Goal: Task Accomplishment & Management: Use online tool/utility

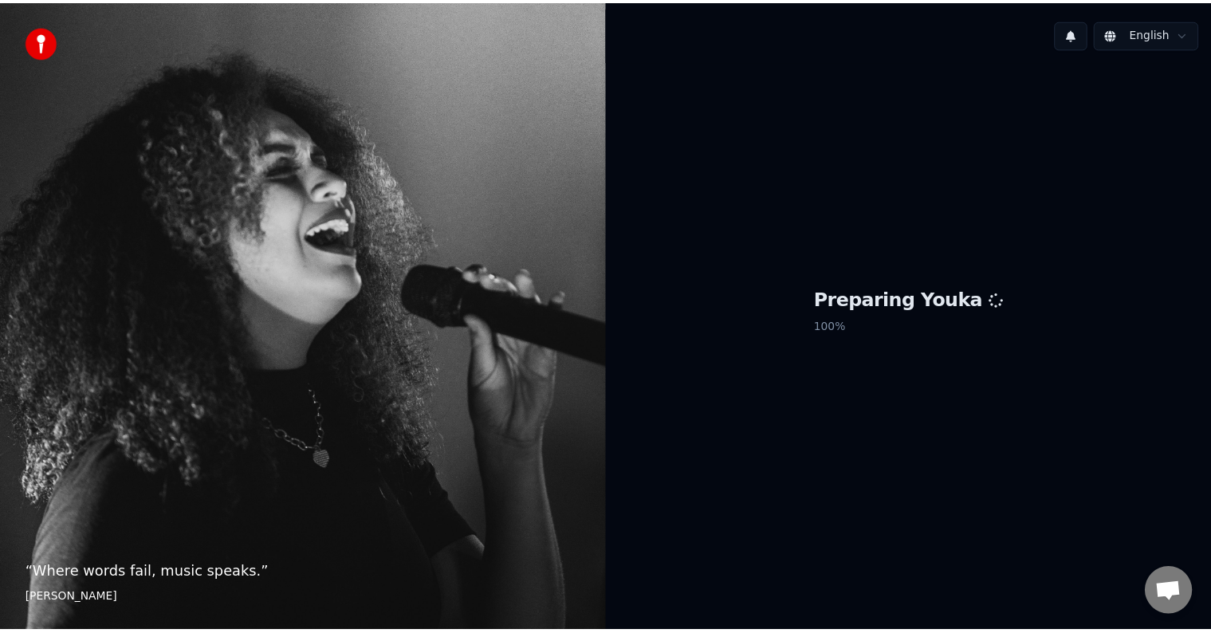
scroll to position [873, 0]
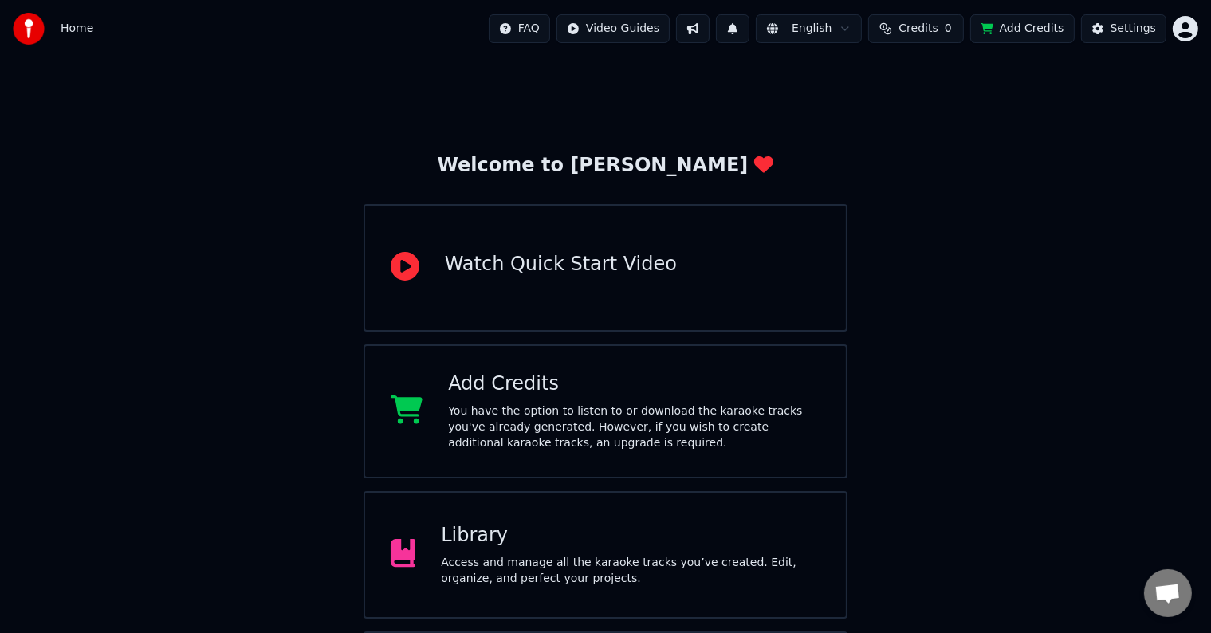
click at [771, 594] on div "Library Access and manage all the karaoke tracks you’ve created. Edit, organize…" at bounding box center [606, 555] width 485 height 128
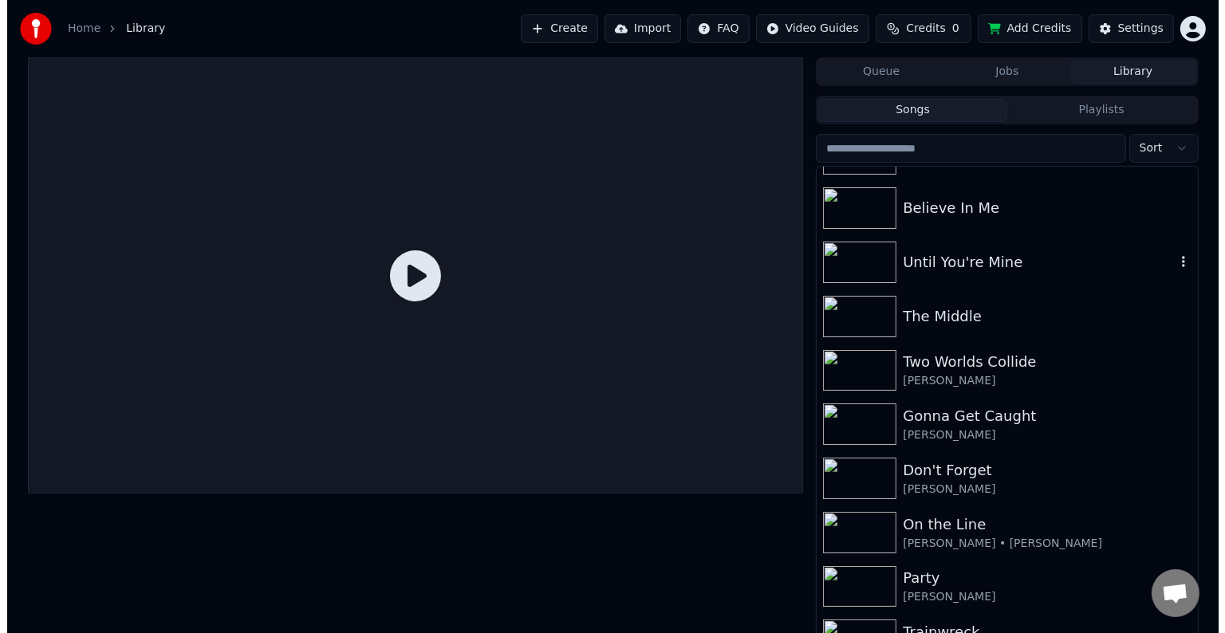
scroll to position [17458, 0]
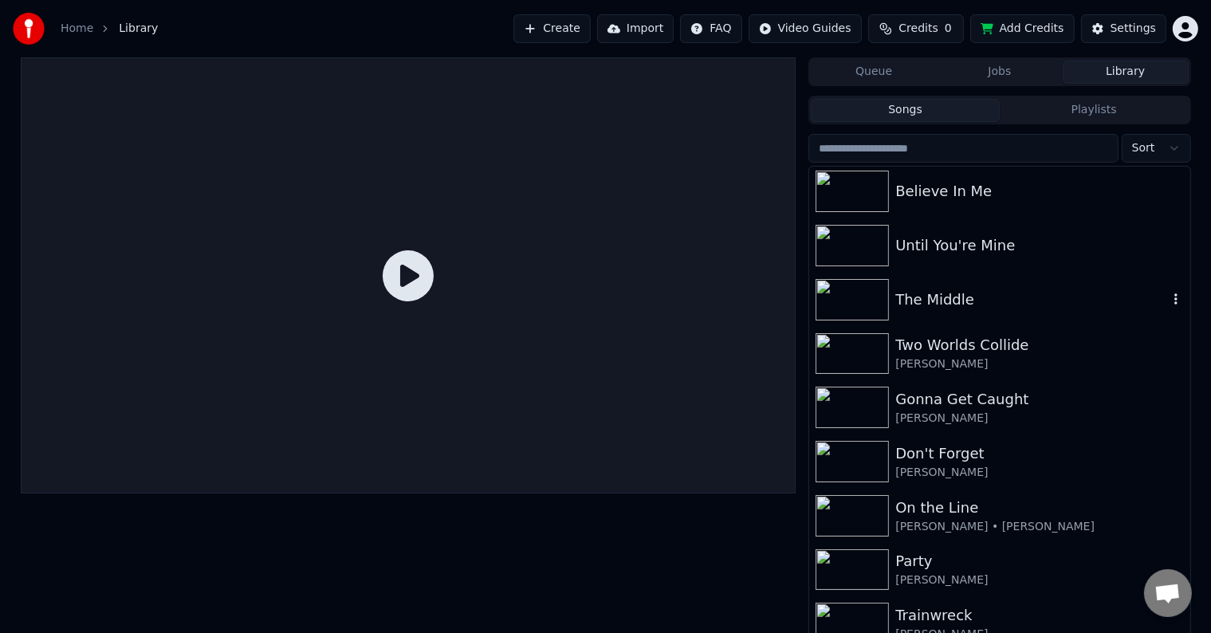
click at [960, 289] on div "The Middle" at bounding box center [1031, 300] width 272 height 22
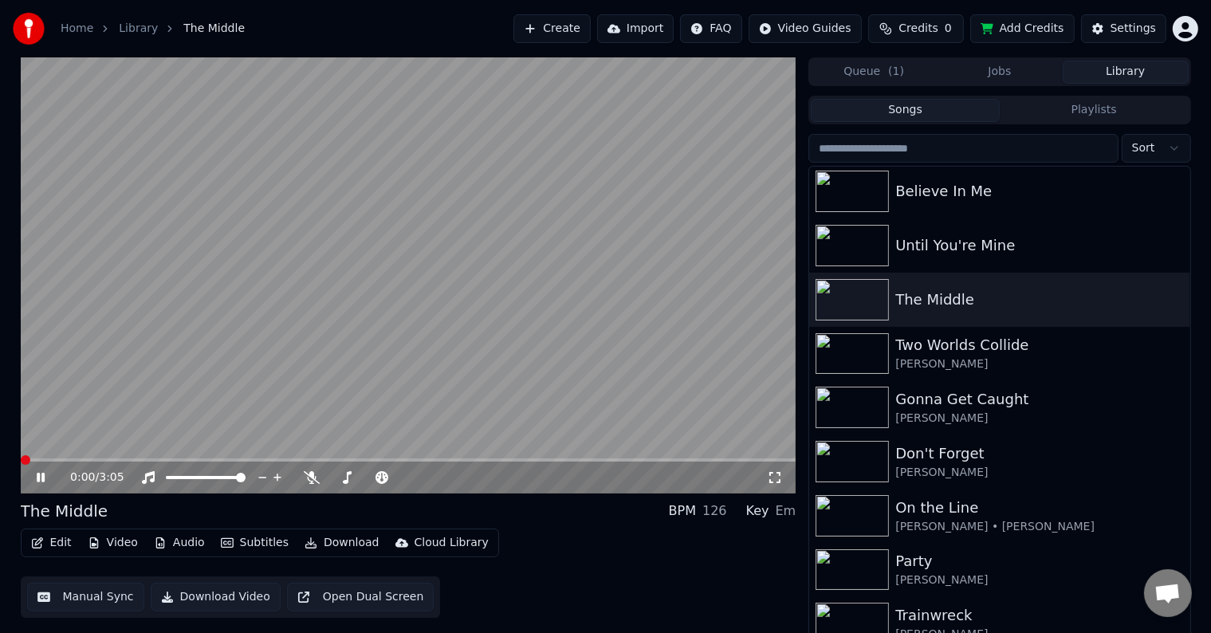
click at [40, 541] on icon "button" at bounding box center [37, 542] width 11 height 11
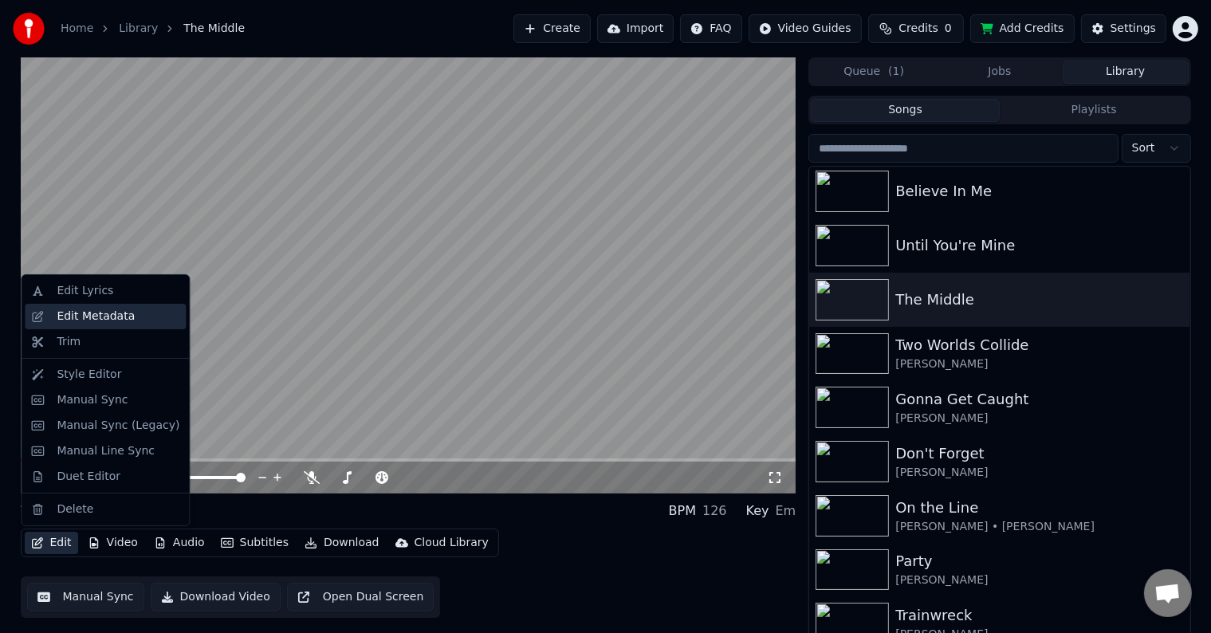
click at [85, 318] on div "Edit Metadata" at bounding box center [96, 317] width 78 height 16
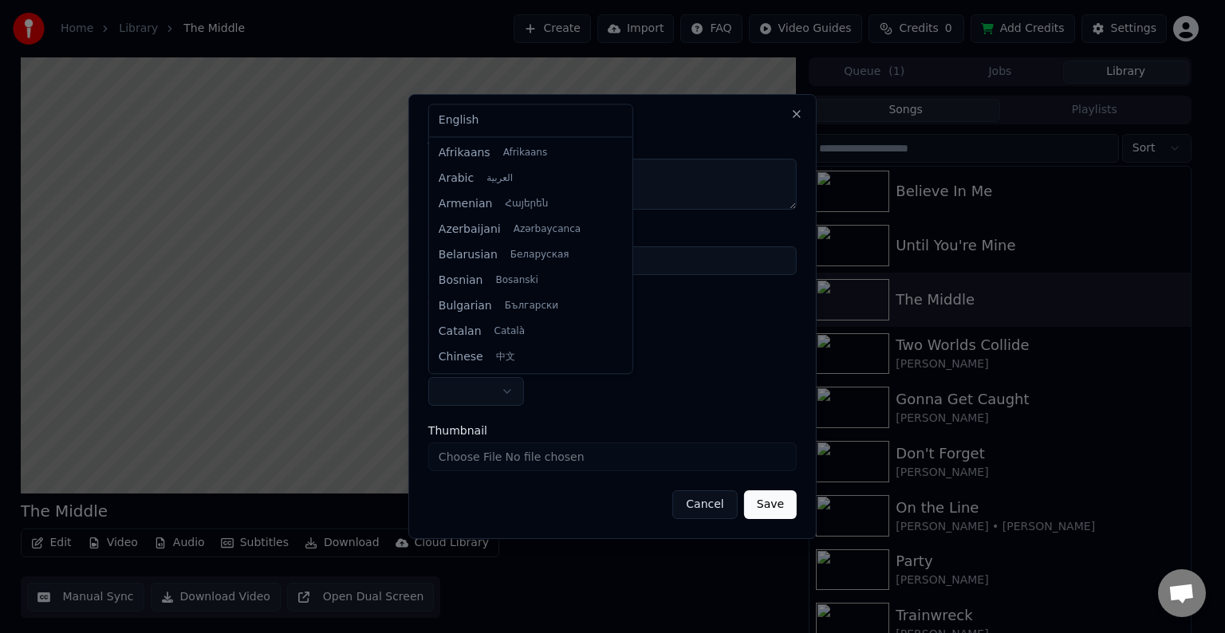
click at [466, 381] on body "Home Library The Middle Create Import FAQ Video Guides Credits 0 Add Credits Se…" at bounding box center [605, 316] width 1211 height 633
select select "**"
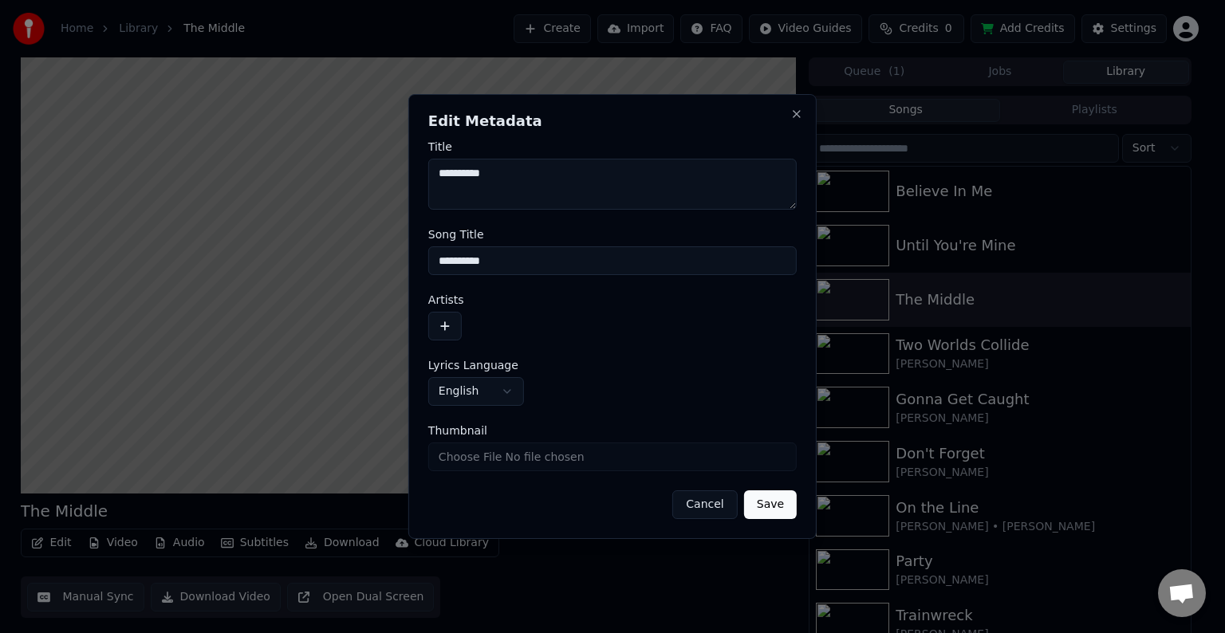
click at [442, 334] on button "button" at bounding box center [444, 326] width 33 height 29
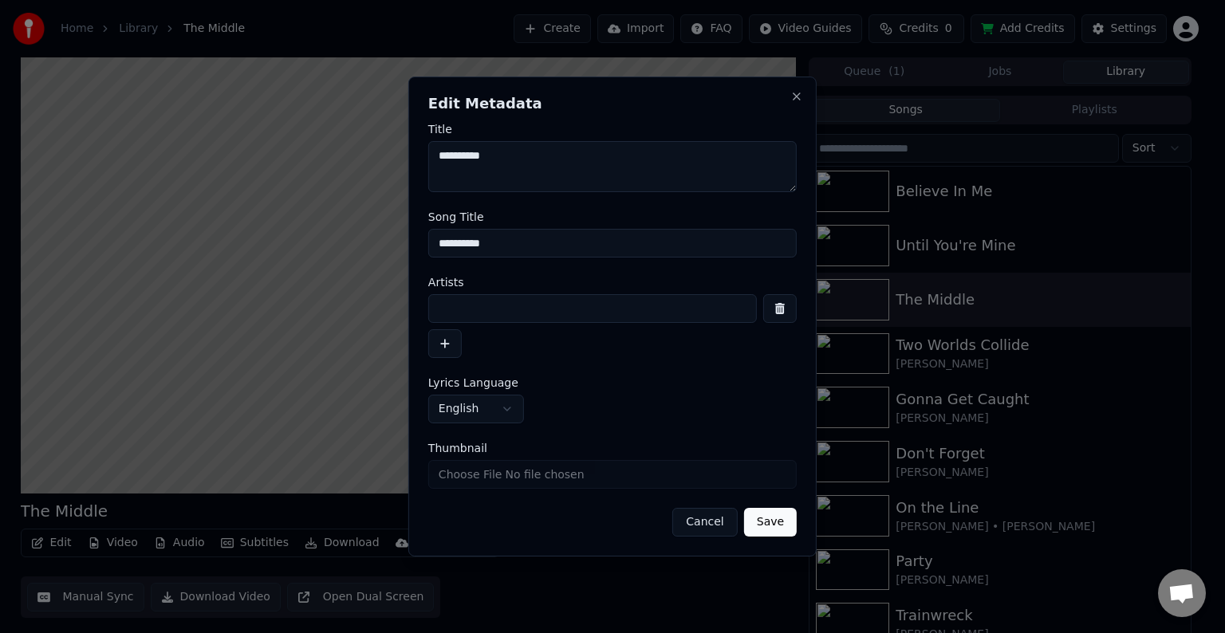
click at [468, 315] on input at bounding box center [592, 308] width 328 height 29
type input "**********"
click at [744, 508] on button "Save" at bounding box center [770, 522] width 53 height 29
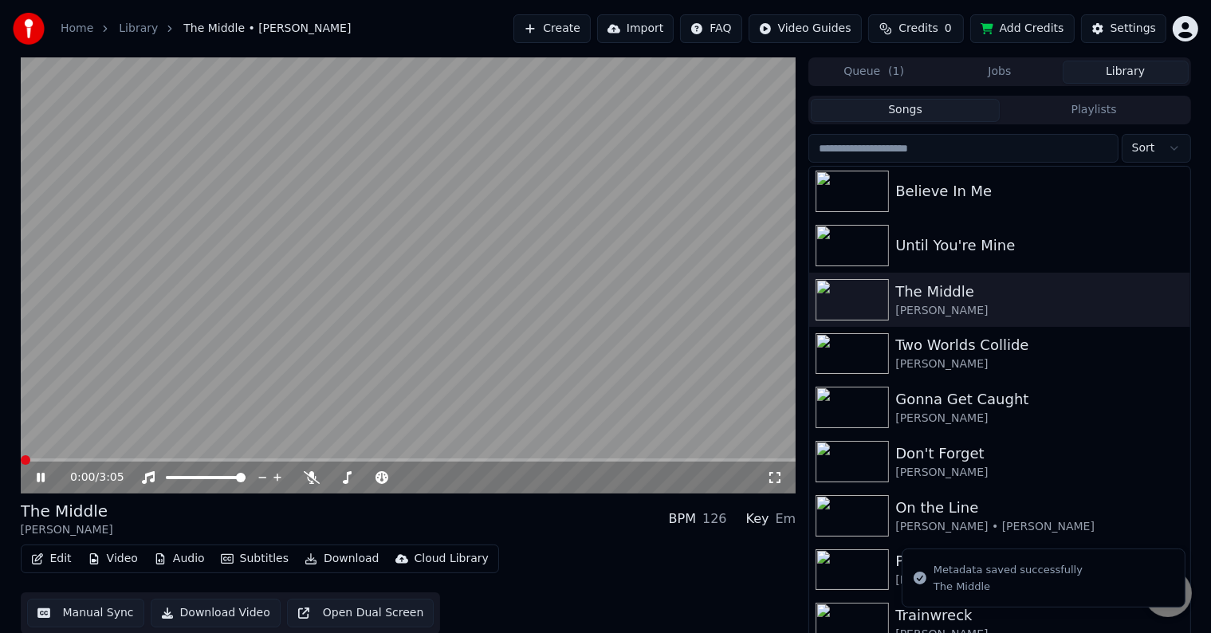
click at [57, 568] on button "Edit" at bounding box center [51, 559] width 53 height 22
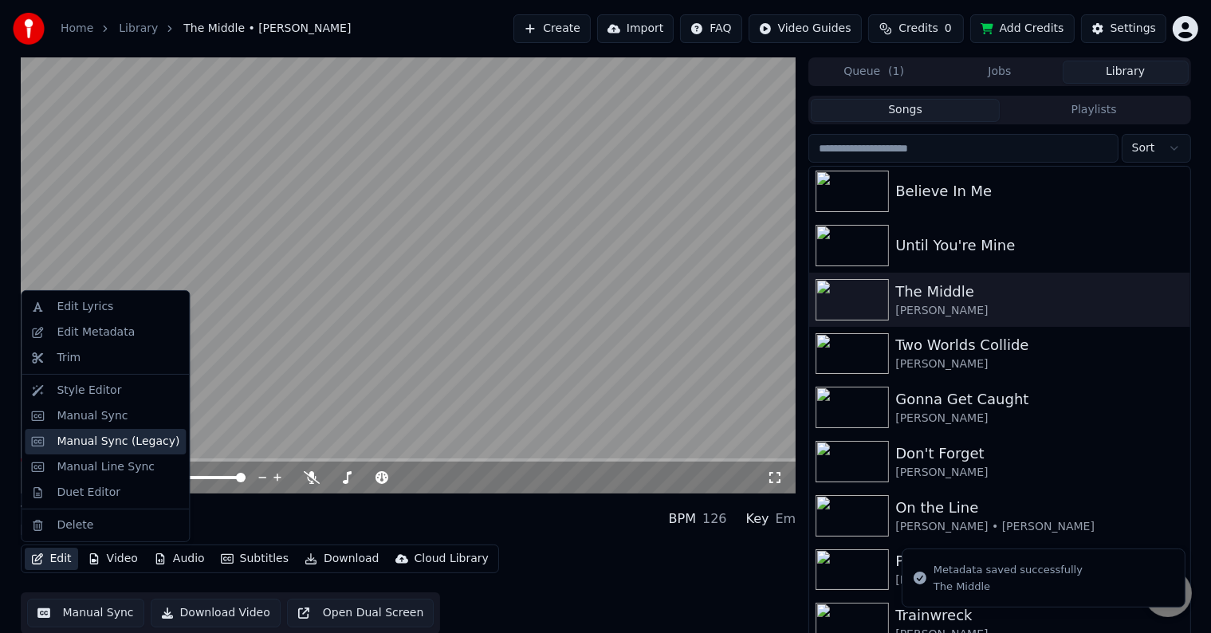
click at [92, 446] on div "Manual Sync (Legacy)" at bounding box center [118, 442] width 123 height 16
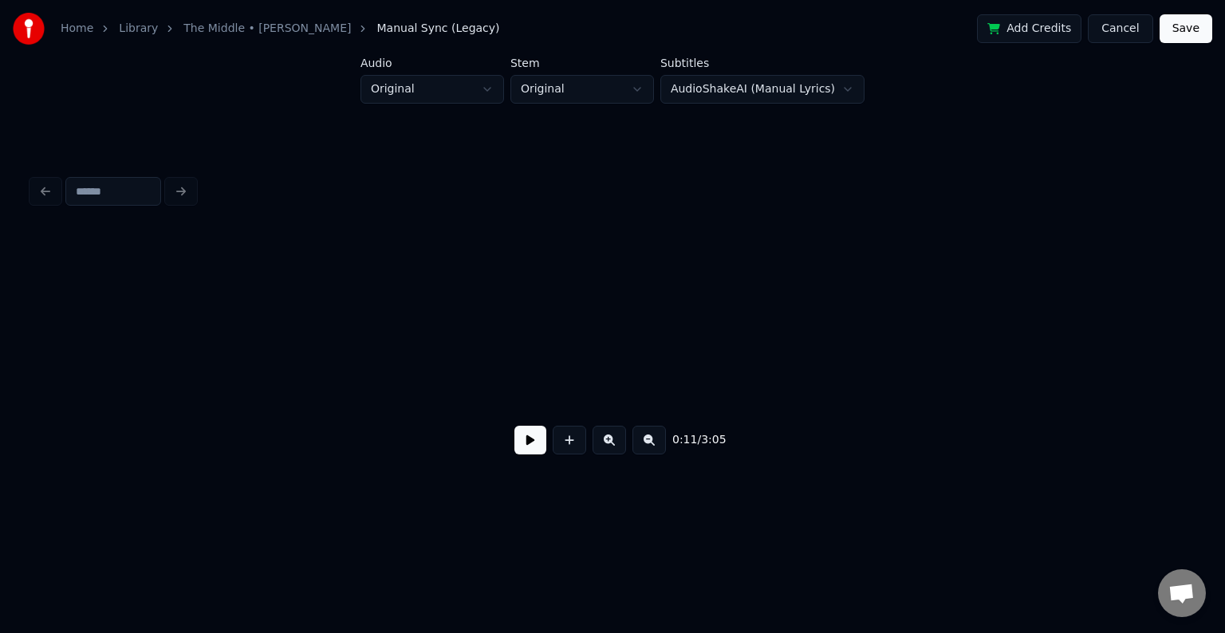
scroll to position [0, 1343]
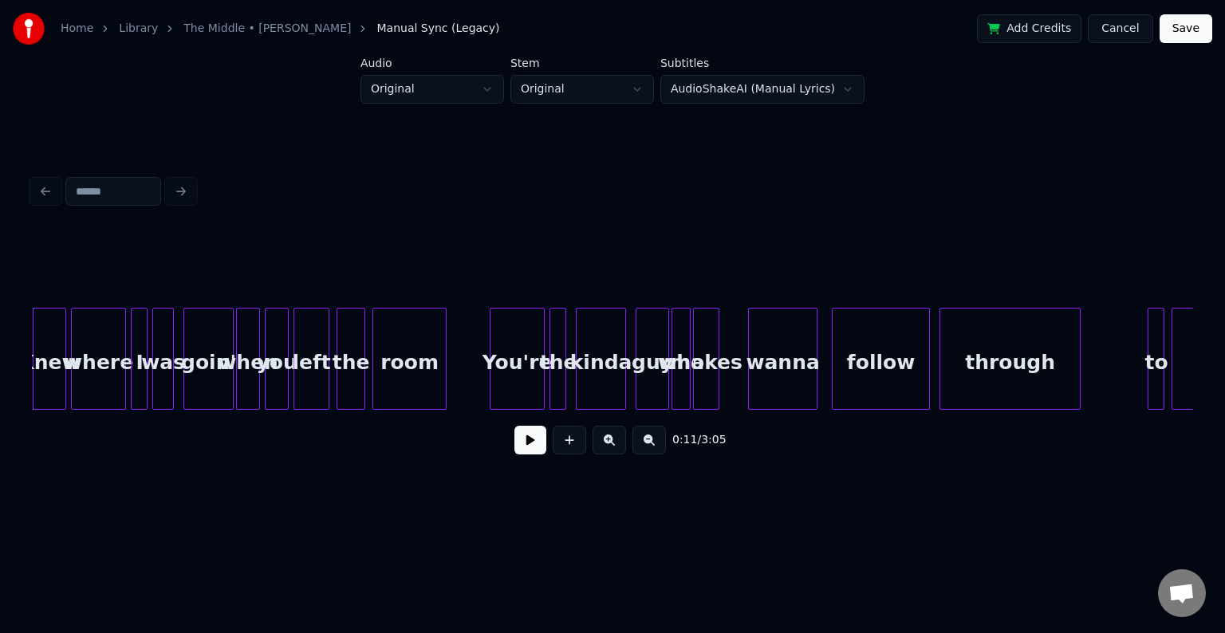
click at [529, 449] on button at bounding box center [530, 440] width 32 height 29
click at [96, 383] on div "where" at bounding box center [98, 363] width 53 height 108
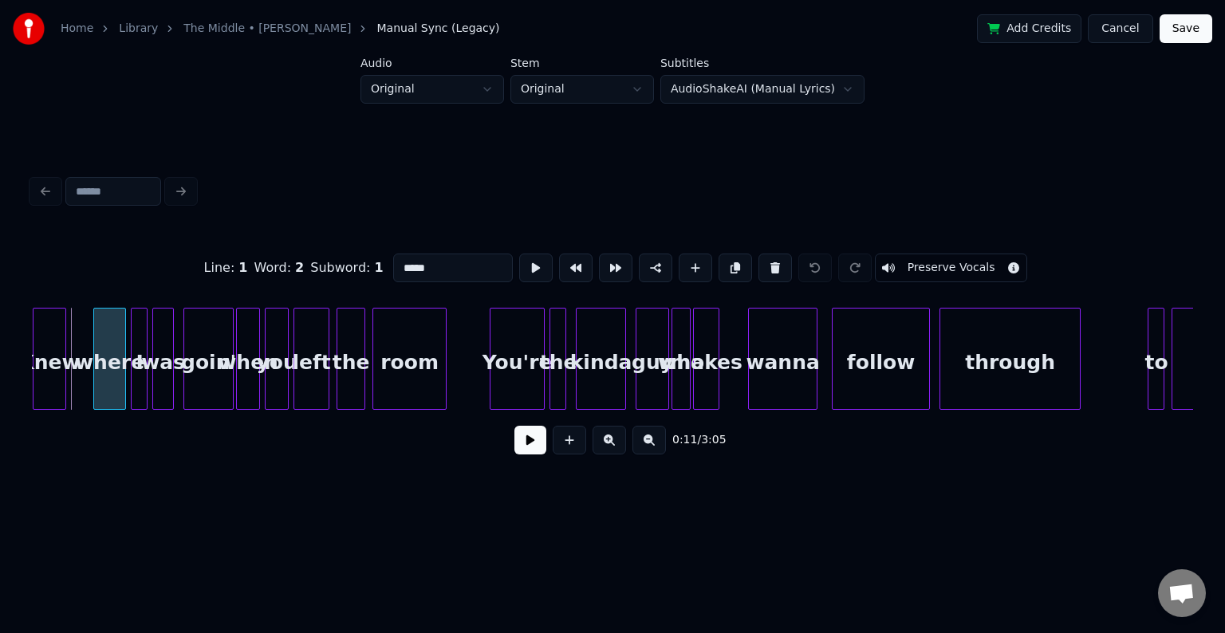
click at [95, 395] on div at bounding box center [96, 359] width 5 height 100
click at [85, 393] on div at bounding box center [87, 359] width 5 height 100
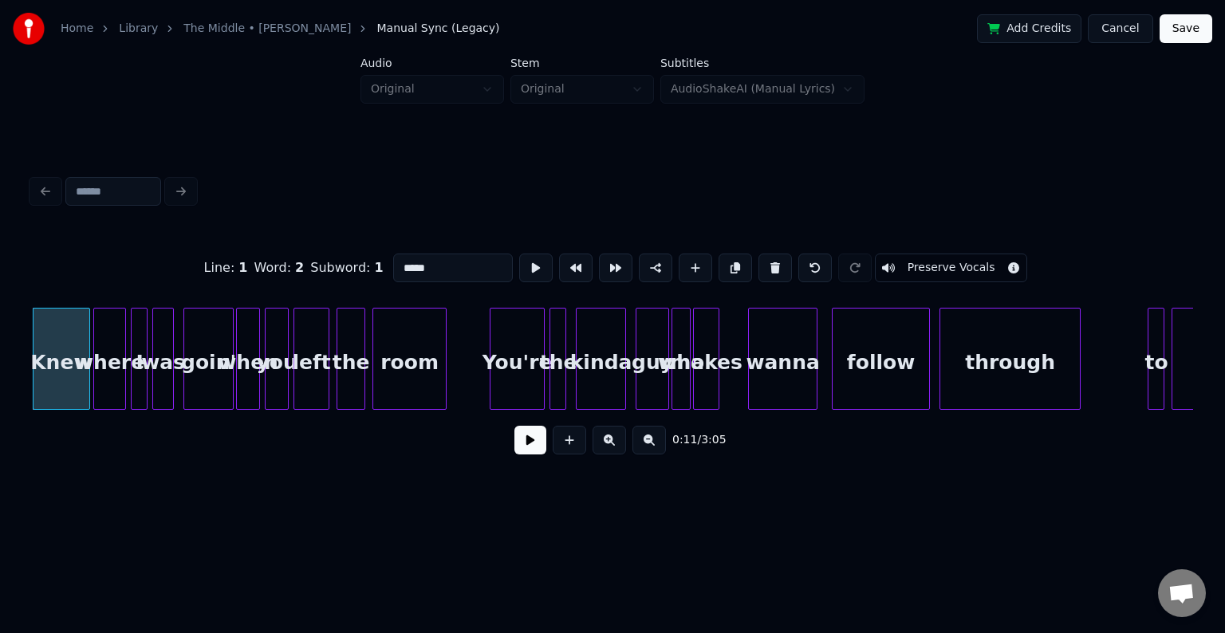
click at [526, 442] on button at bounding box center [530, 440] width 32 height 29
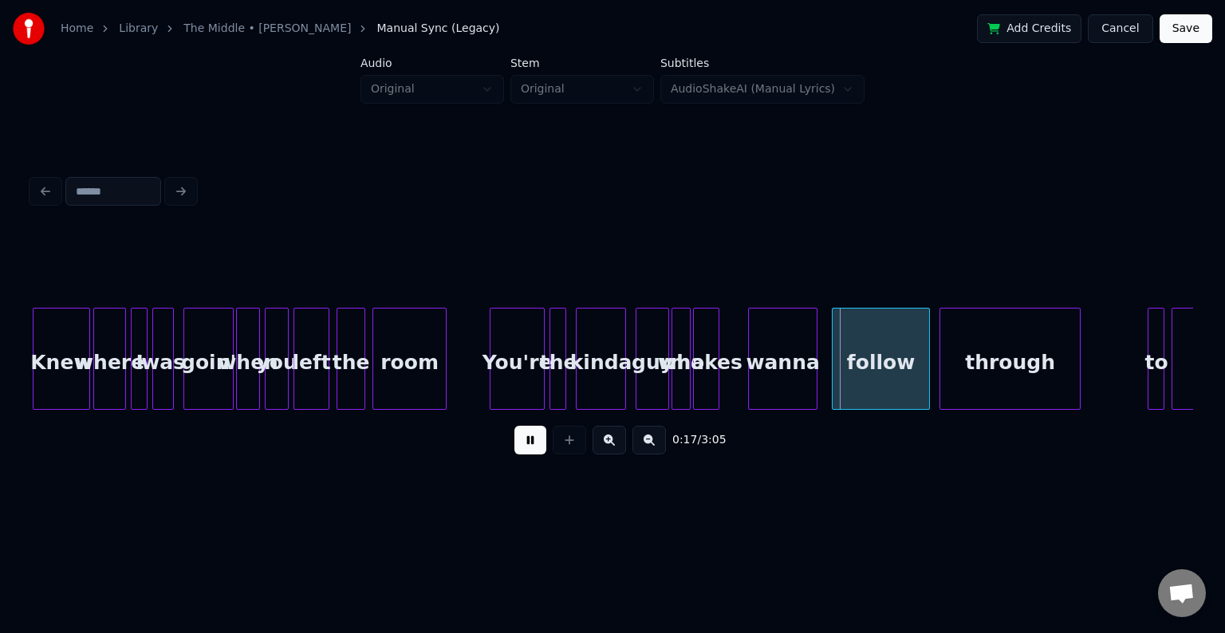
click at [526, 442] on button at bounding box center [530, 440] width 32 height 29
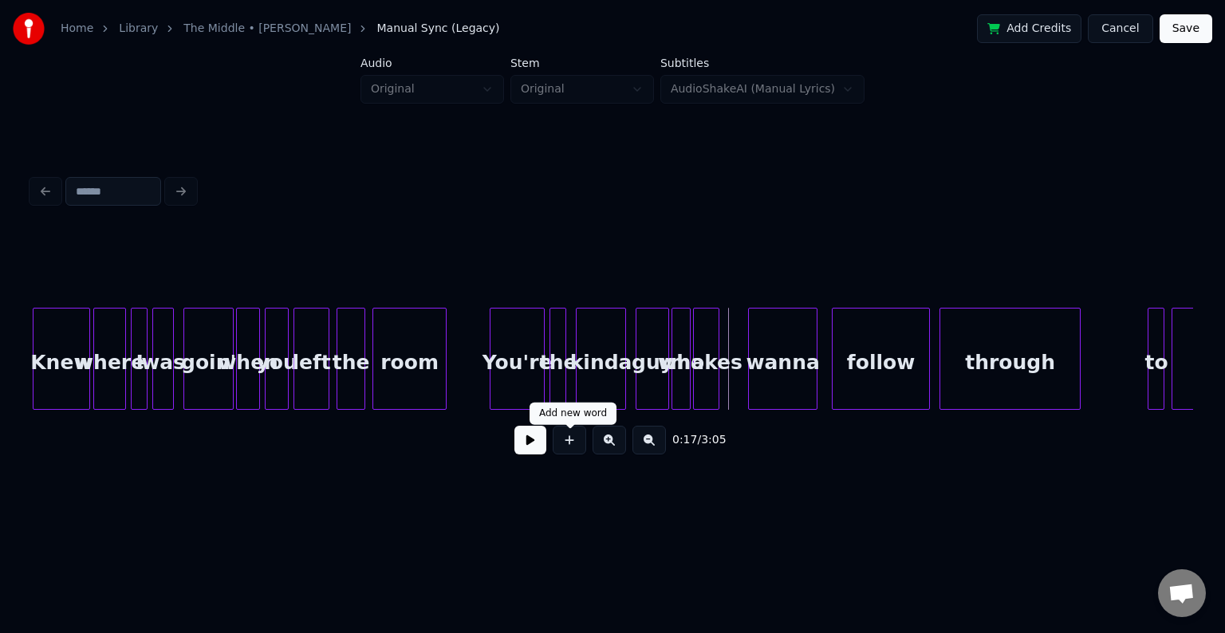
click at [568, 454] on button at bounding box center [568, 440] width 33 height 29
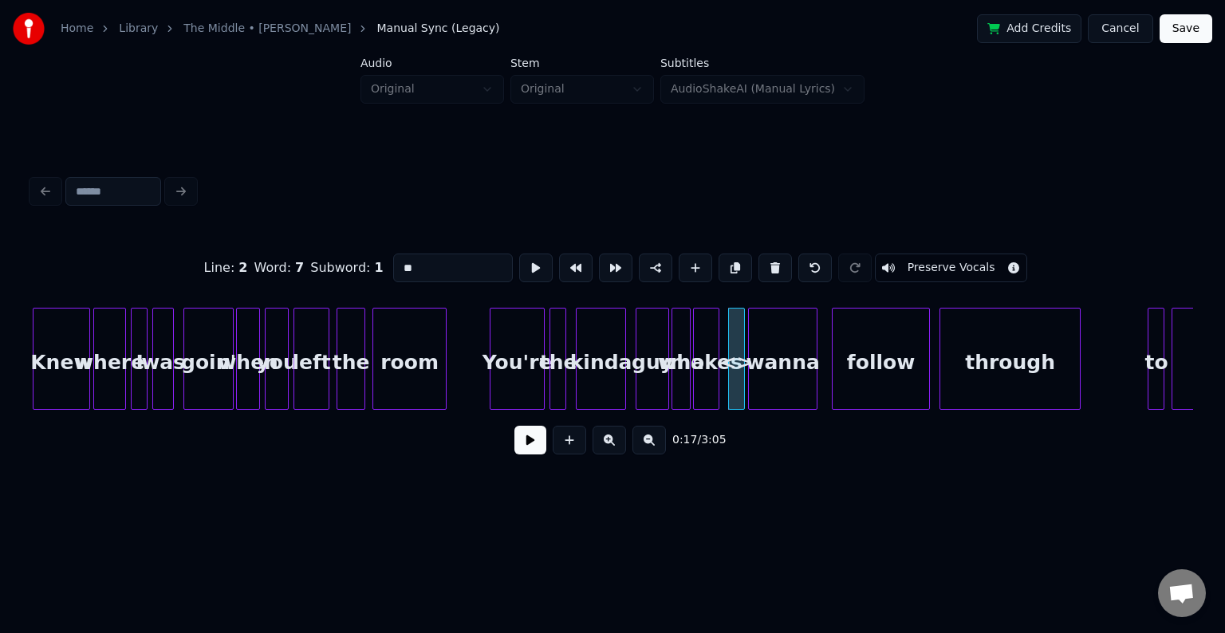
click at [742, 399] on div at bounding box center [741, 359] width 5 height 100
drag, startPoint x: 418, startPoint y: 265, endPoint x: 383, endPoint y: 264, distance: 34.3
click at [383, 264] on div "Line : 2 Word : 7 Subword : 1 ** Preserve Vocals" at bounding box center [612, 268] width 1161 height 80
type input "**"
click at [513, 450] on div "0:17 / 3:05" at bounding box center [612, 440] width 1135 height 35
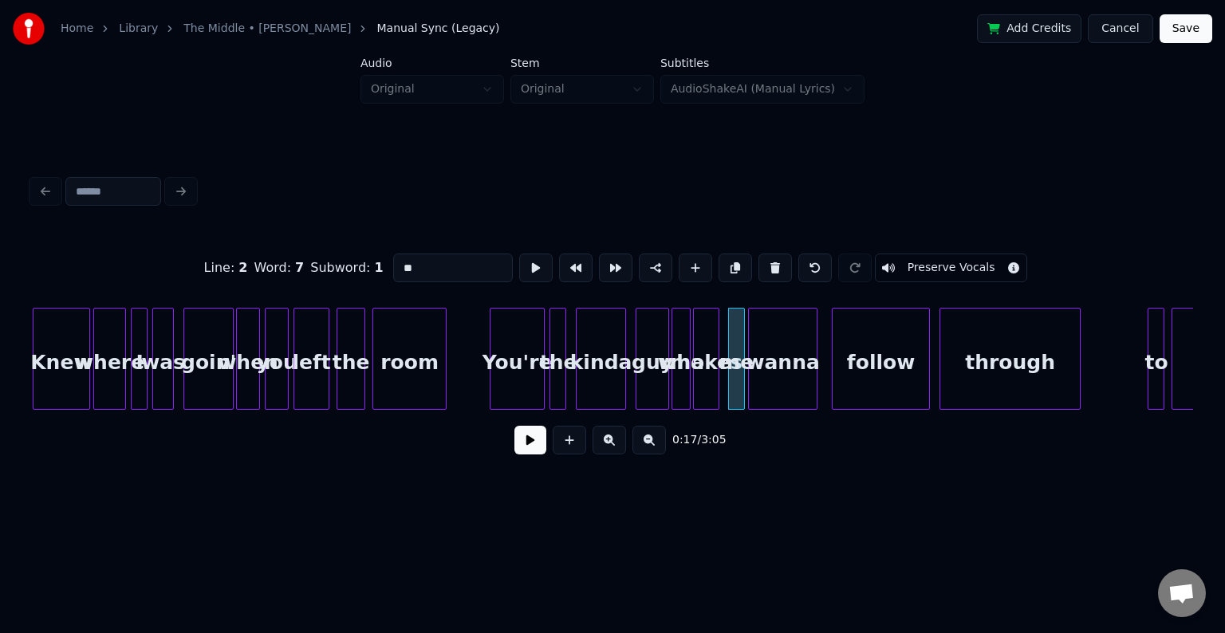
click at [525, 453] on button at bounding box center [530, 440] width 32 height 29
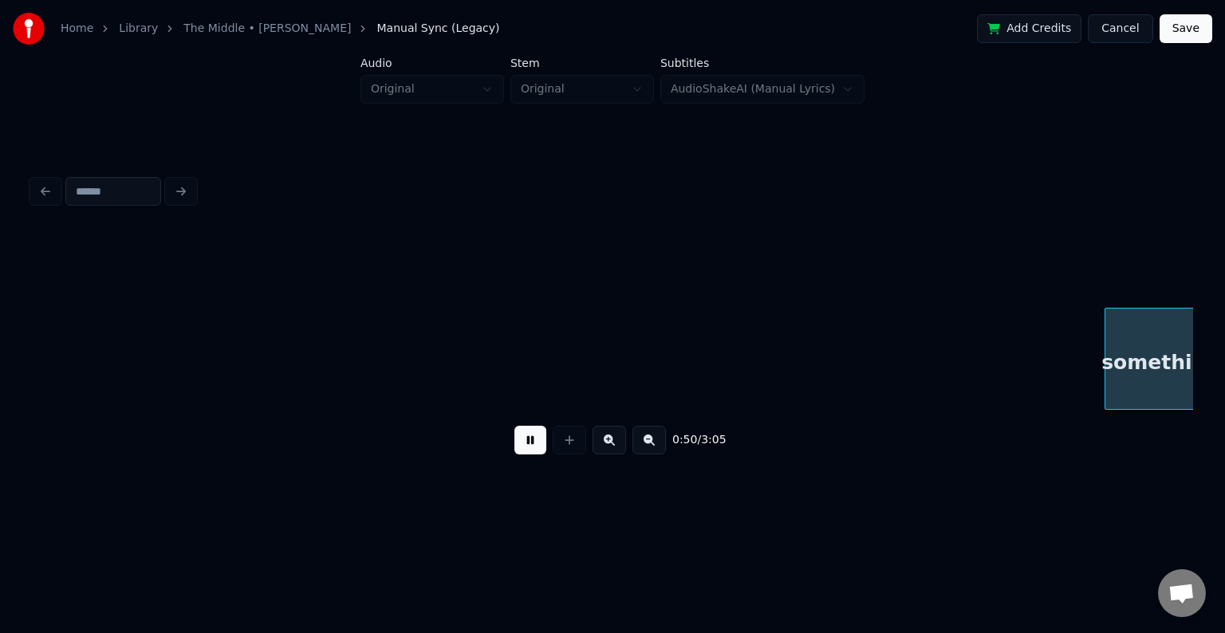
scroll to position [0, 5990]
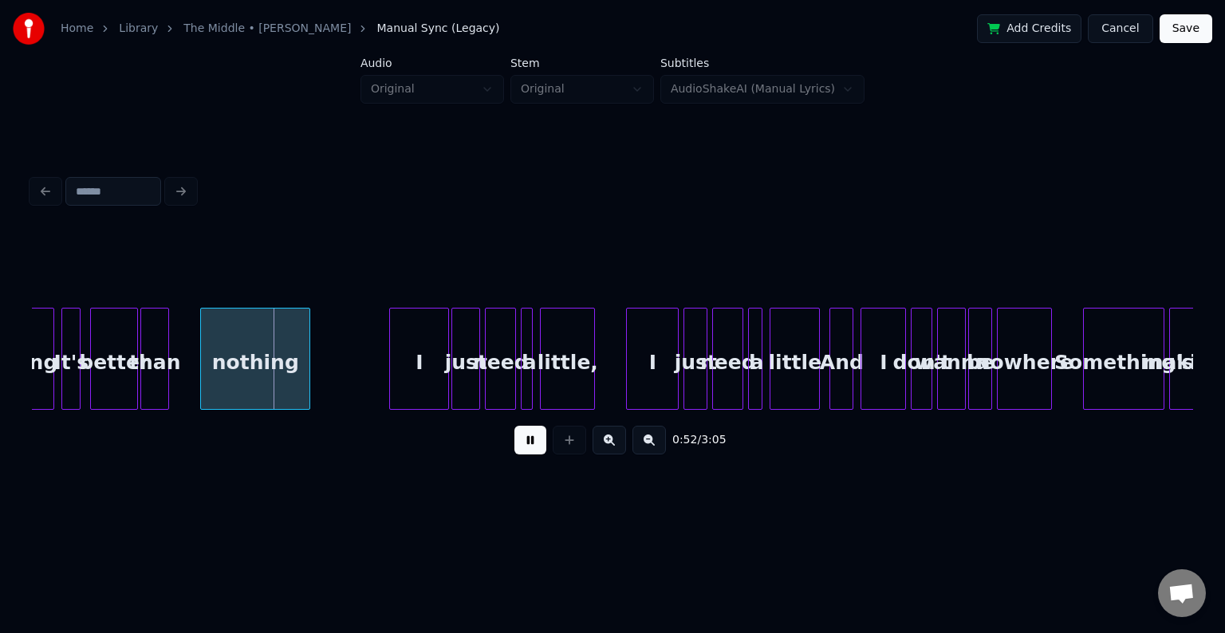
click at [525, 453] on button at bounding box center [530, 440] width 32 height 29
click at [206, 384] on div "nothing" at bounding box center [232, 363] width 108 height 108
click at [537, 470] on div "0:51 / 3:05" at bounding box center [612, 440] width 1161 height 61
click at [530, 446] on button at bounding box center [530, 440] width 32 height 29
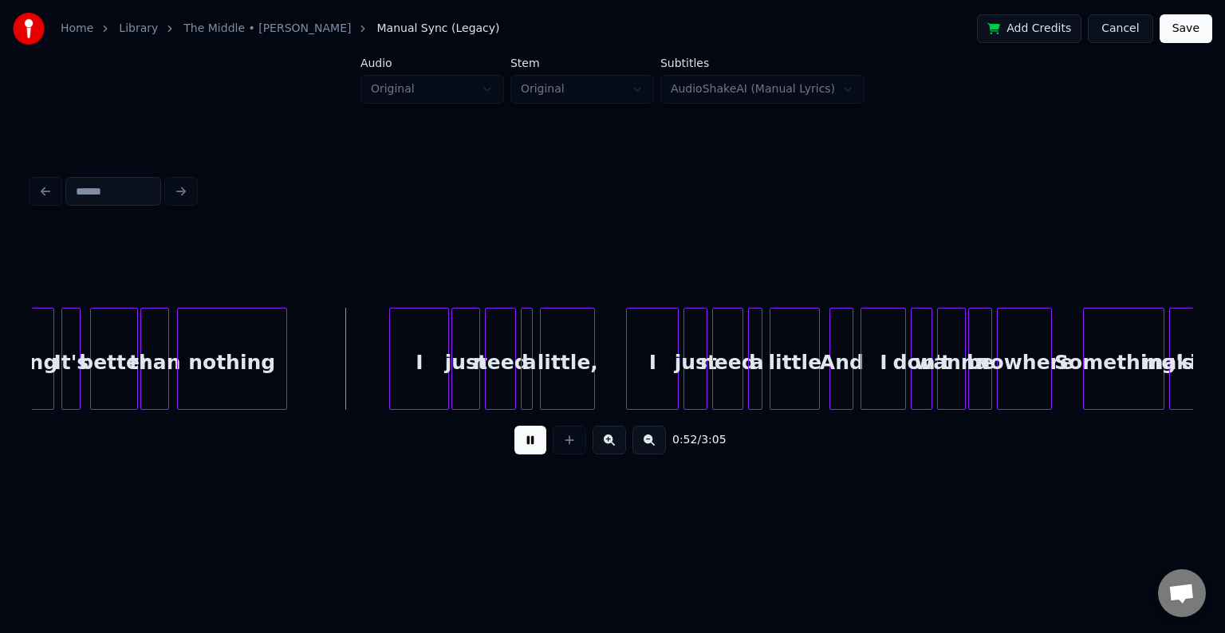
click at [530, 446] on button at bounding box center [530, 440] width 32 height 29
click at [328, 386] on div at bounding box center [329, 359] width 5 height 100
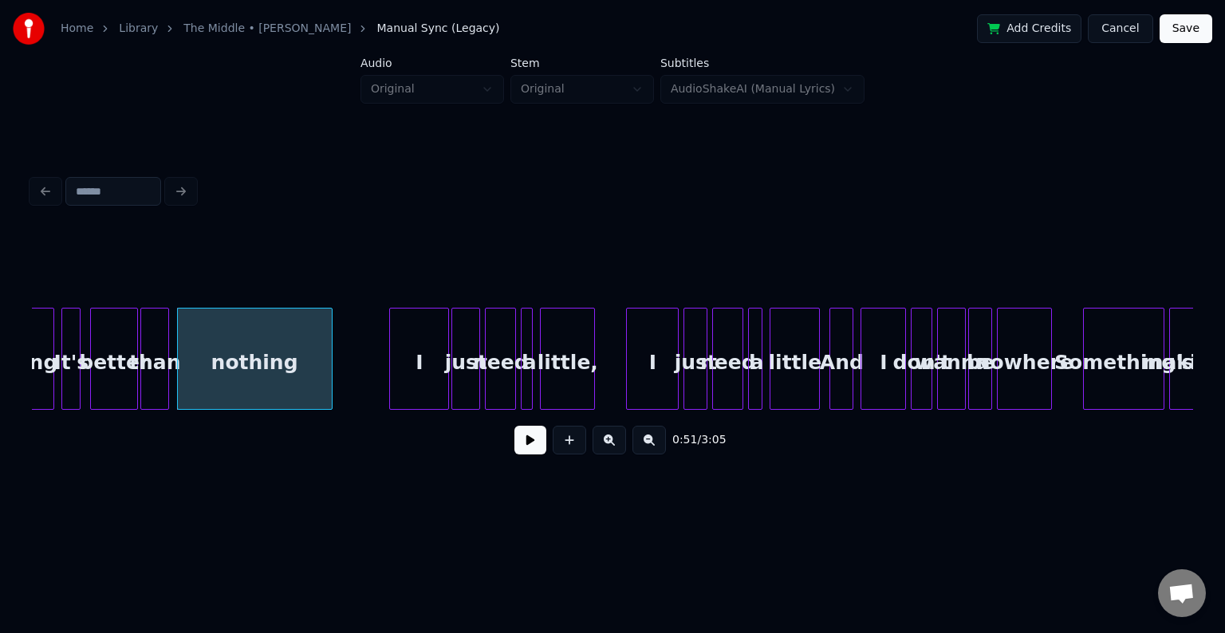
click at [529, 449] on button at bounding box center [530, 440] width 32 height 29
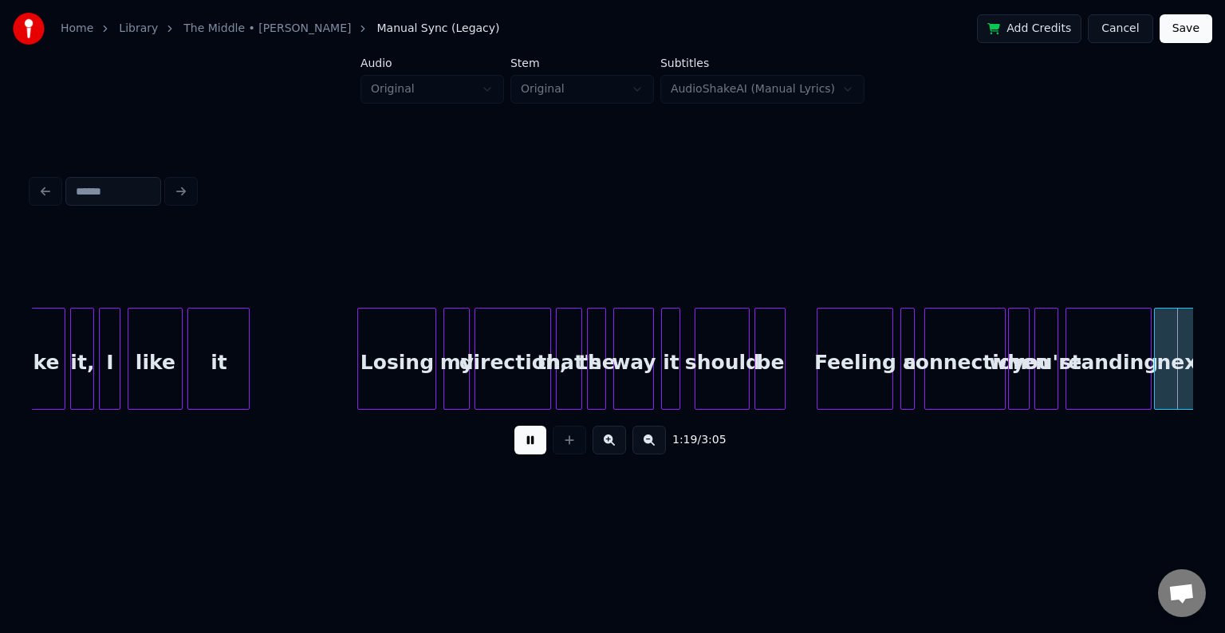
scroll to position [0, 9474]
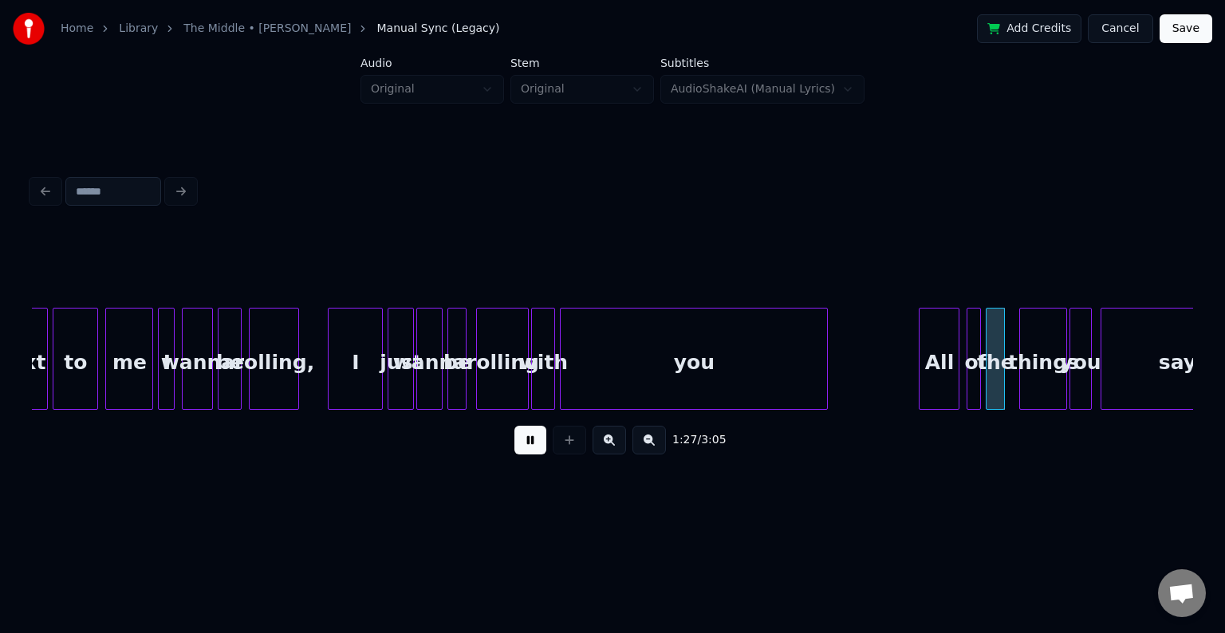
click at [529, 449] on button at bounding box center [530, 440] width 32 height 29
click at [864, 372] on div at bounding box center [865, 359] width 5 height 100
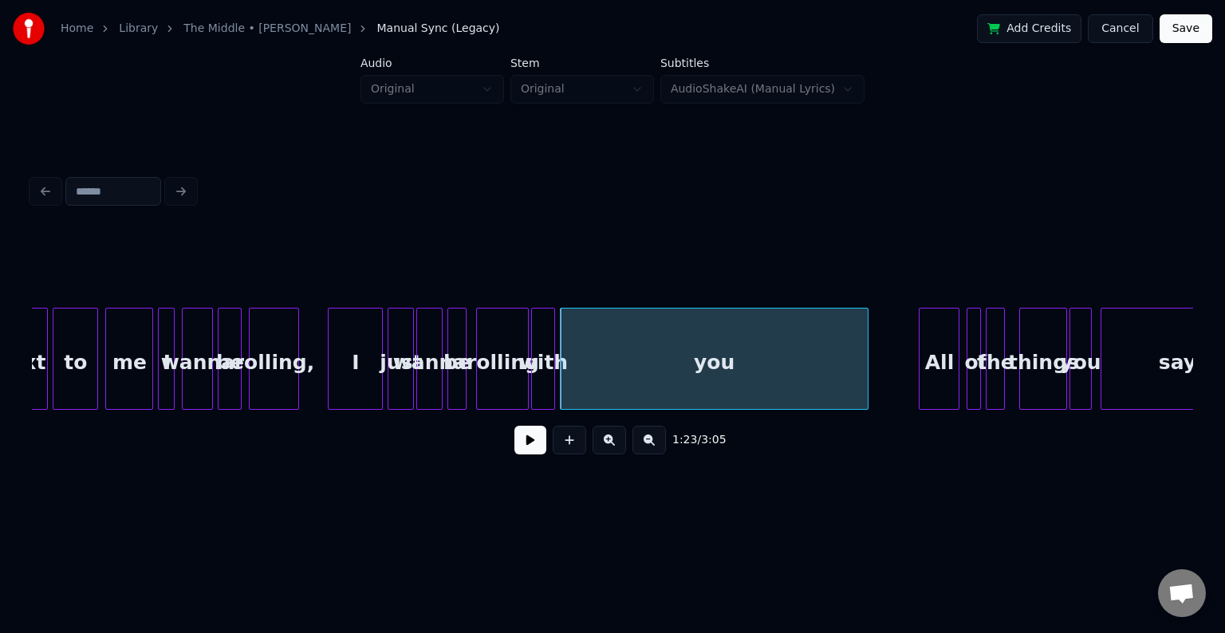
click at [533, 454] on button at bounding box center [530, 440] width 32 height 29
click at [610, 486] on div "1:24 / 3:05" at bounding box center [613, 318] width 1174 height 379
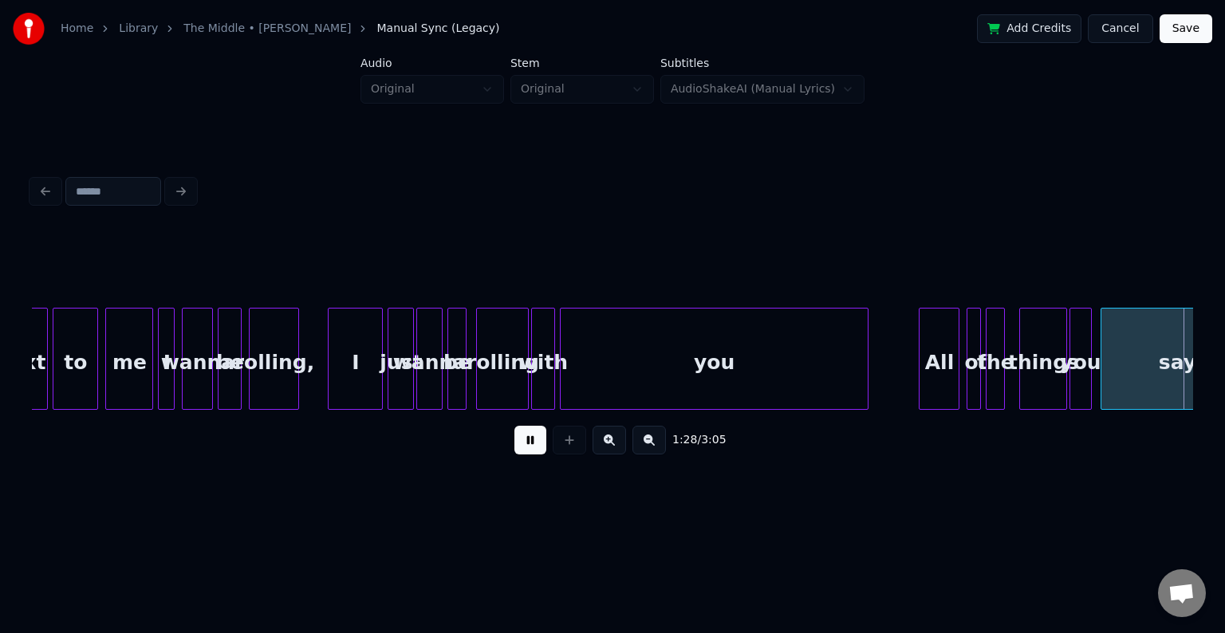
scroll to position [0, 10637]
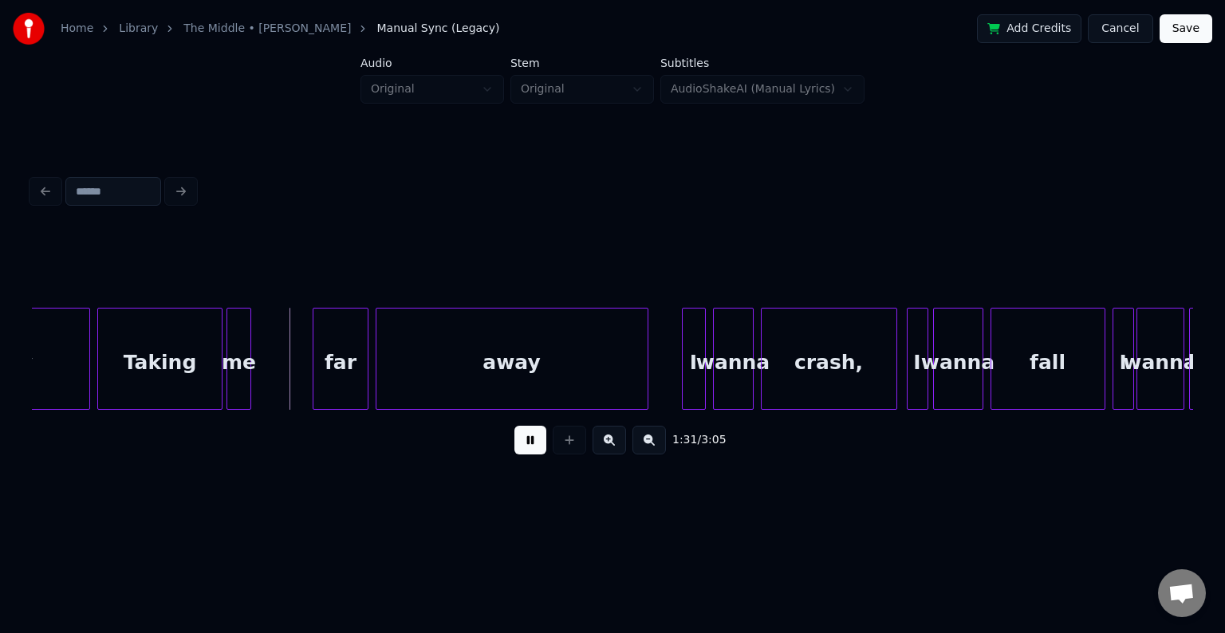
click at [610, 486] on div "1:31 / 3:05" at bounding box center [613, 318] width 1174 height 379
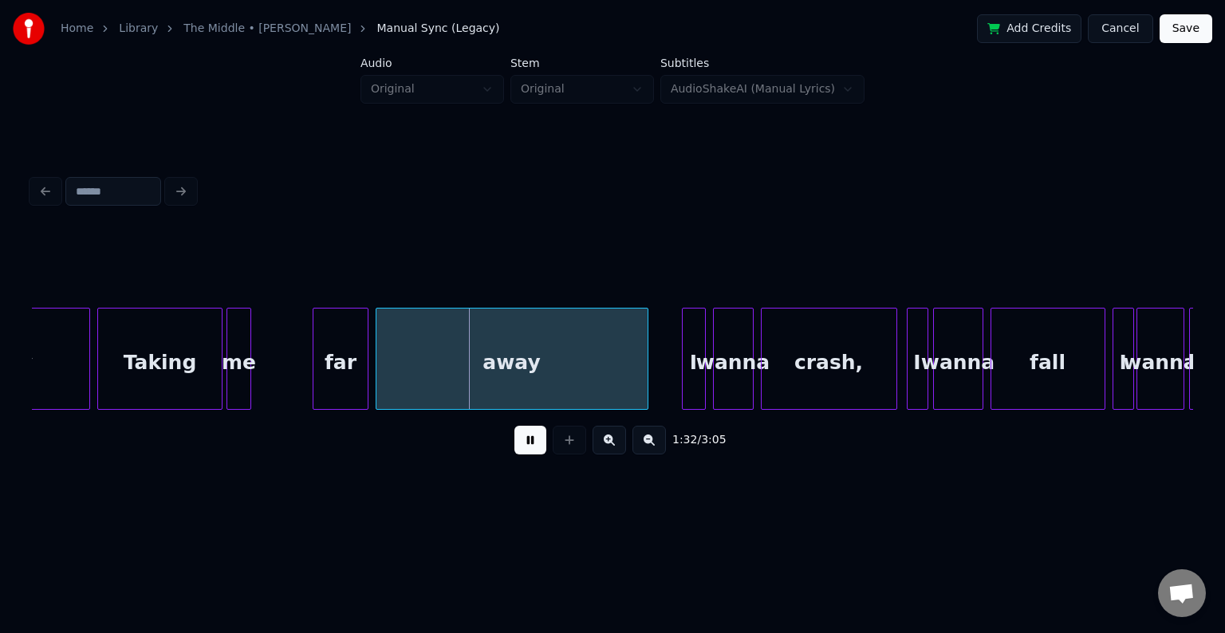
click at [531, 450] on button at bounding box center [530, 440] width 32 height 29
click at [293, 383] on div "me" at bounding box center [296, 363] width 22 height 108
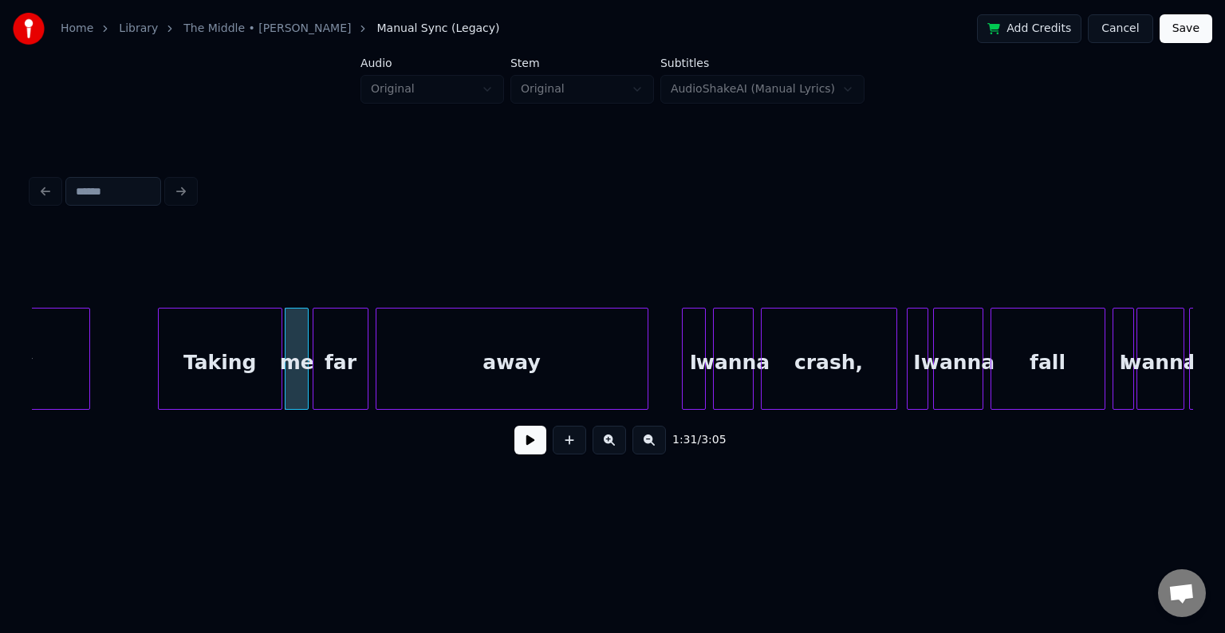
click at [207, 400] on div "Taking" at bounding box center [220, 363] width 123 height 108
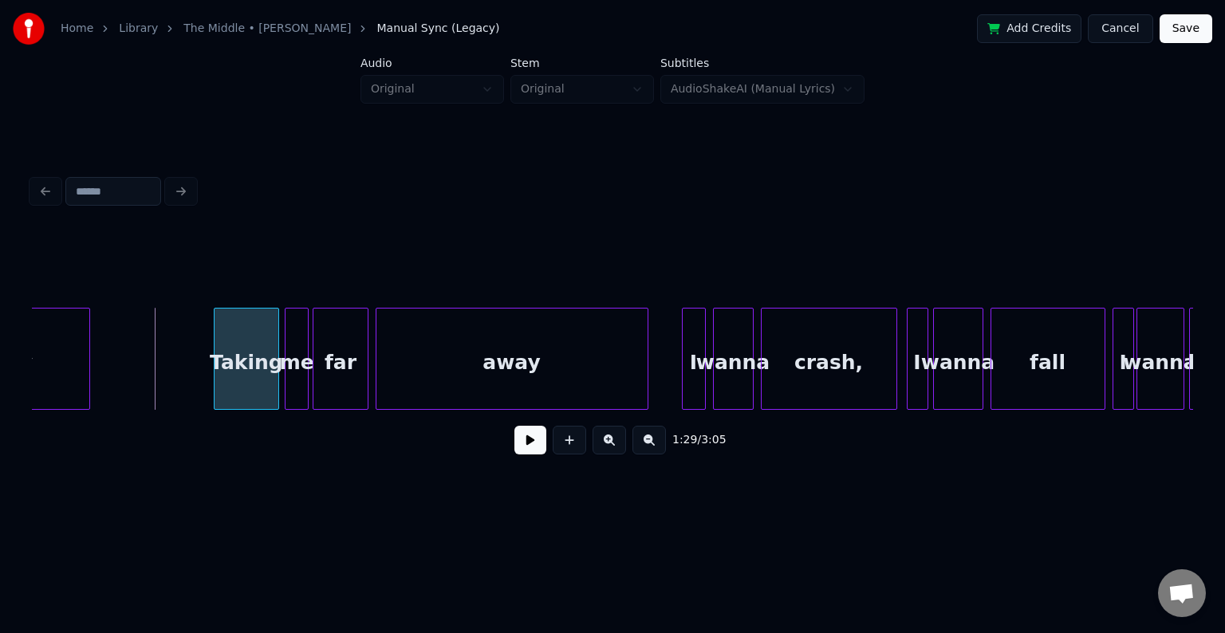
click at [215, 381] on div at bounding box center [216, 359] width 5 height 100
click at [532, 452] on button at bounding box center [530, 440] width 32 height 29
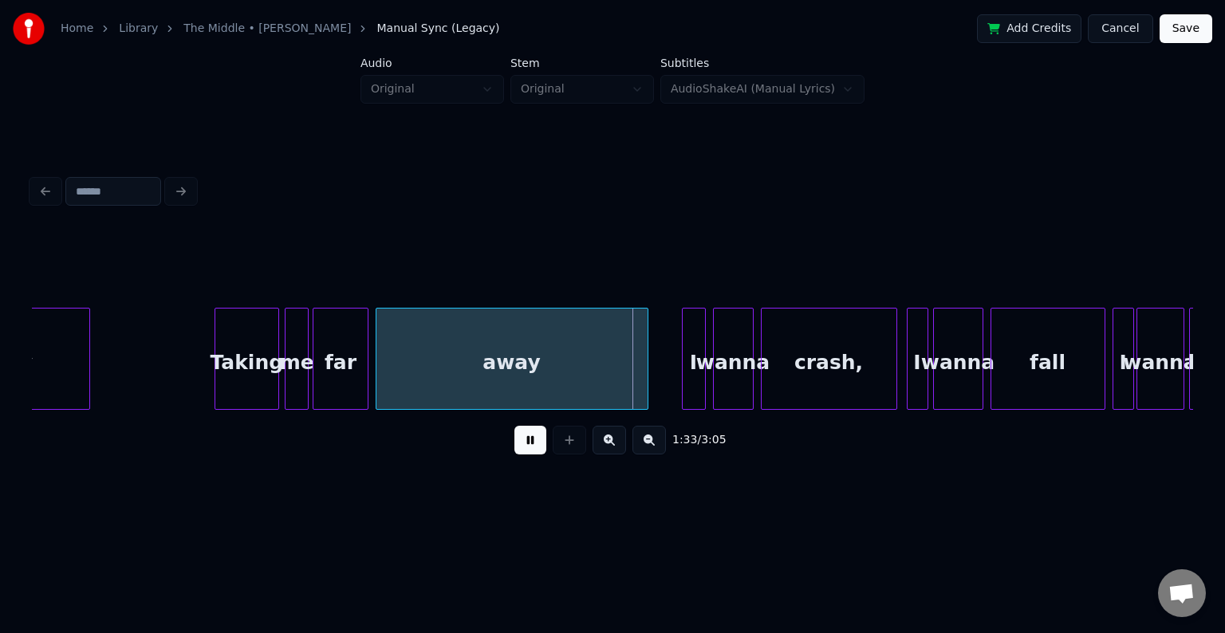
click at [532, 452] on button at bounding box center [530, 440] width 32 height 29
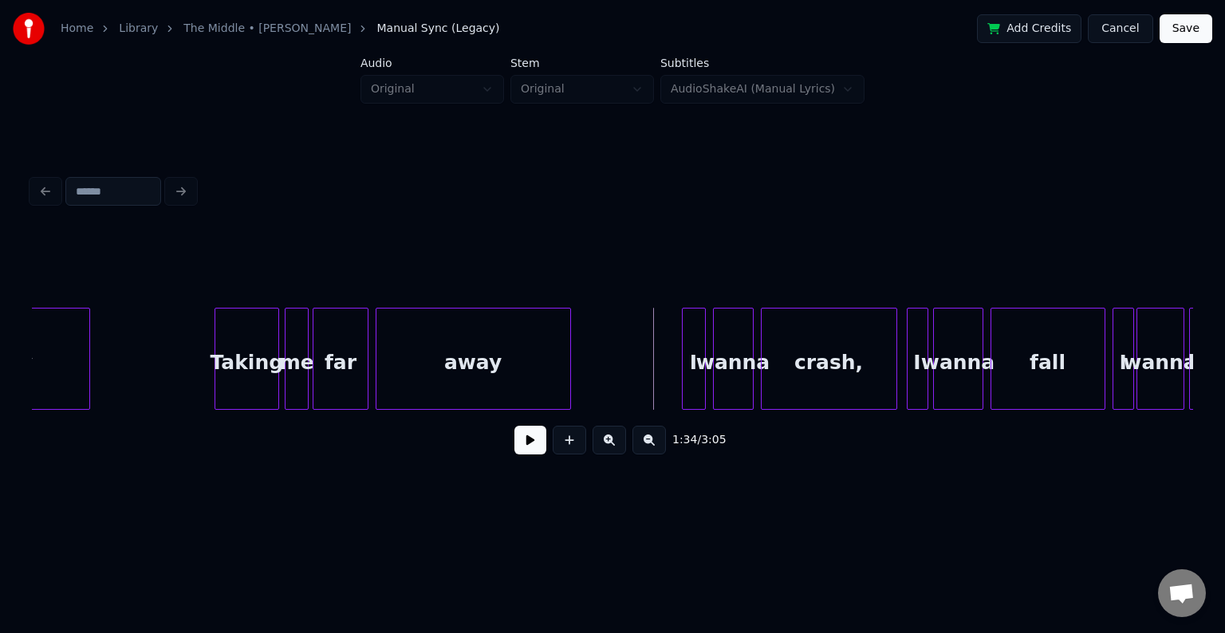
click at [570, 379] on div at bounding box center [567, 359] width 5 height 100
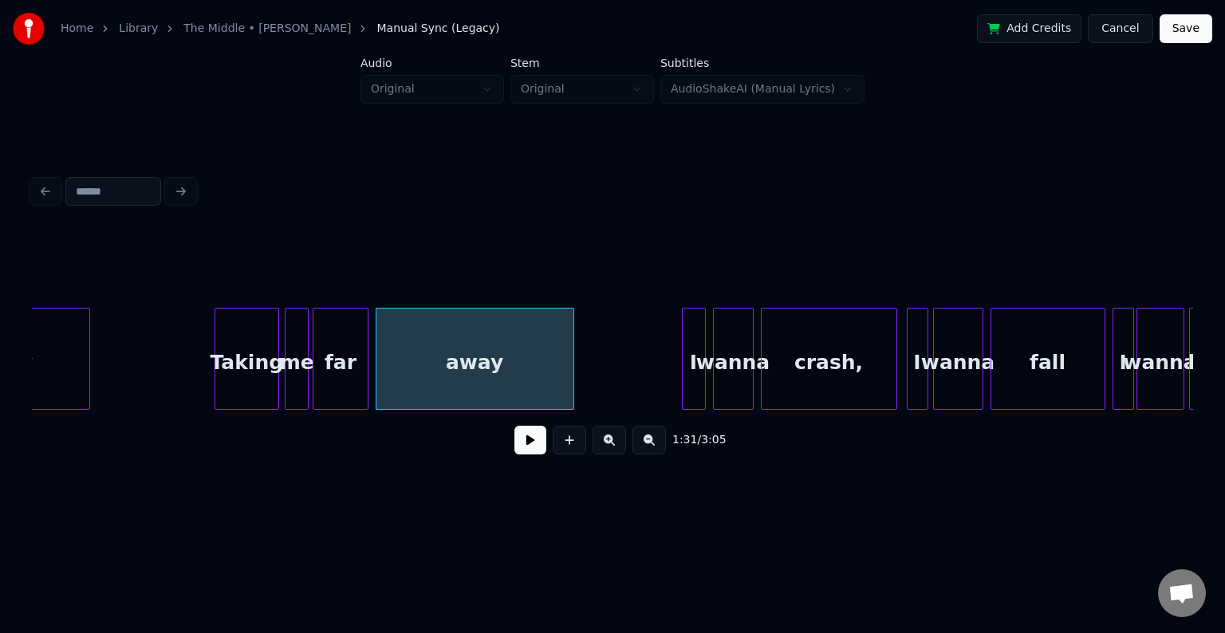
click at [537, 450] on button at bounding box center [530, 440] width 32 height 29
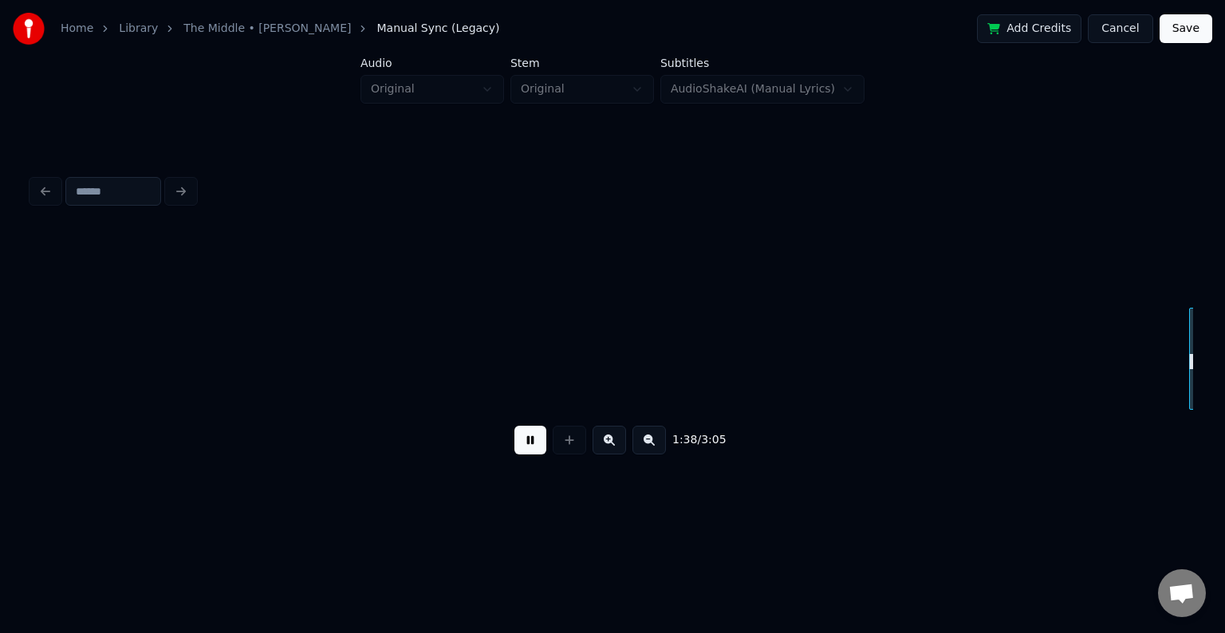
scroll to position [0, 11799]
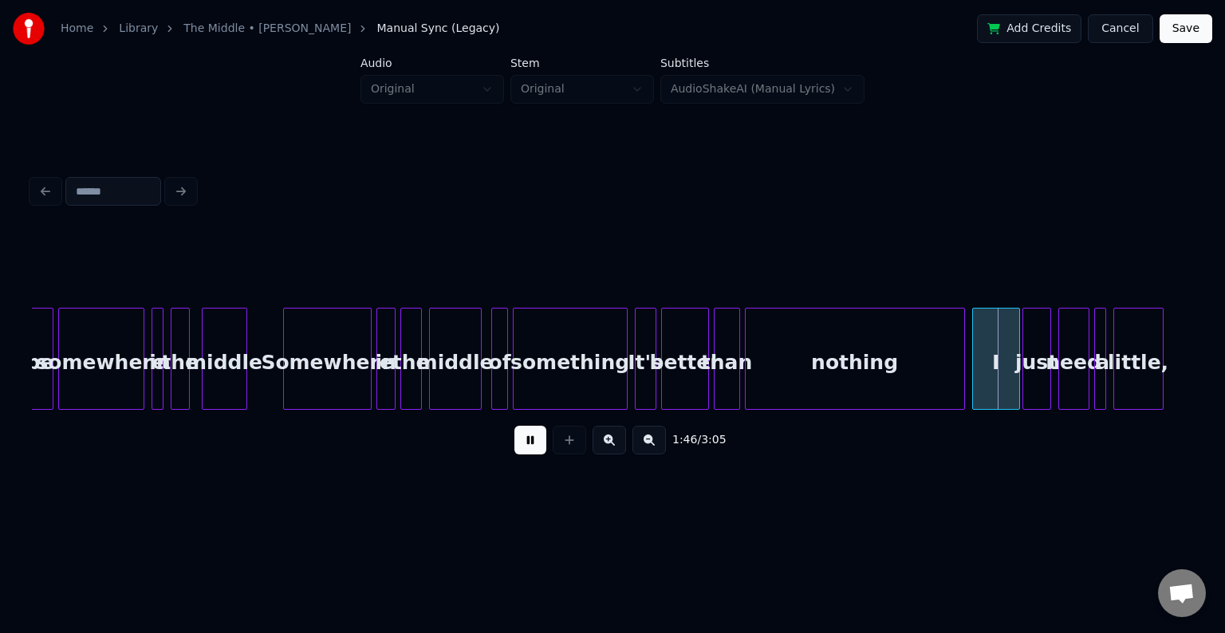
click at [526, 449] on button at bounding box center [530, 440] width 32 height 29
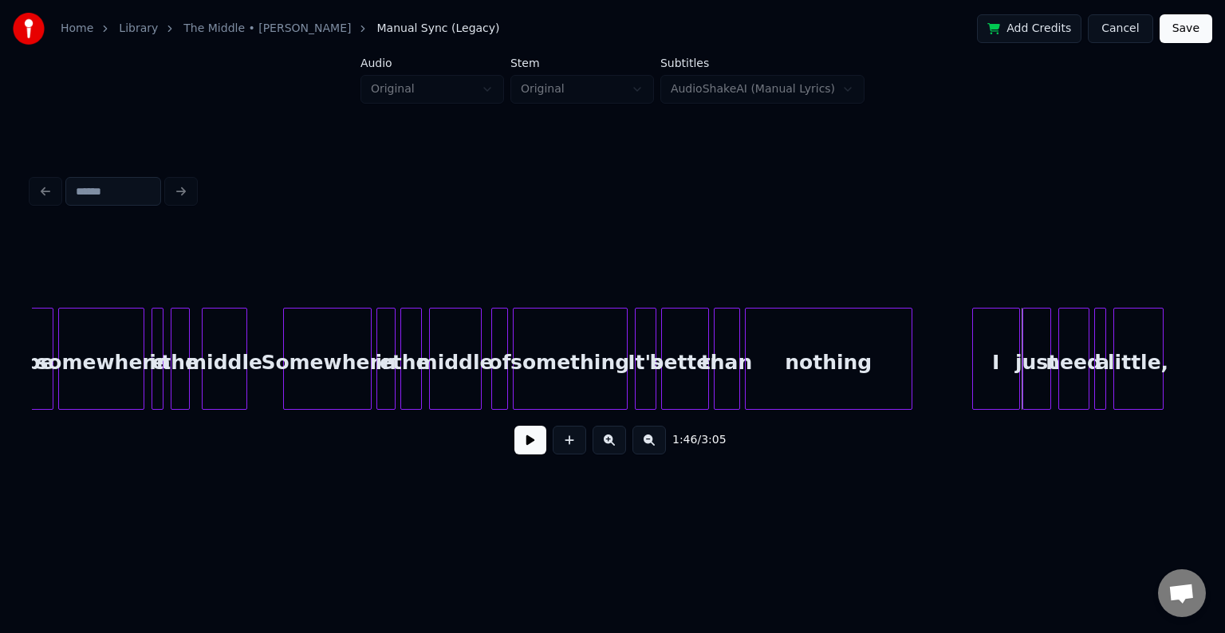
click at [909, 371] on div at bounding box center [908, 359] width 5 height 100
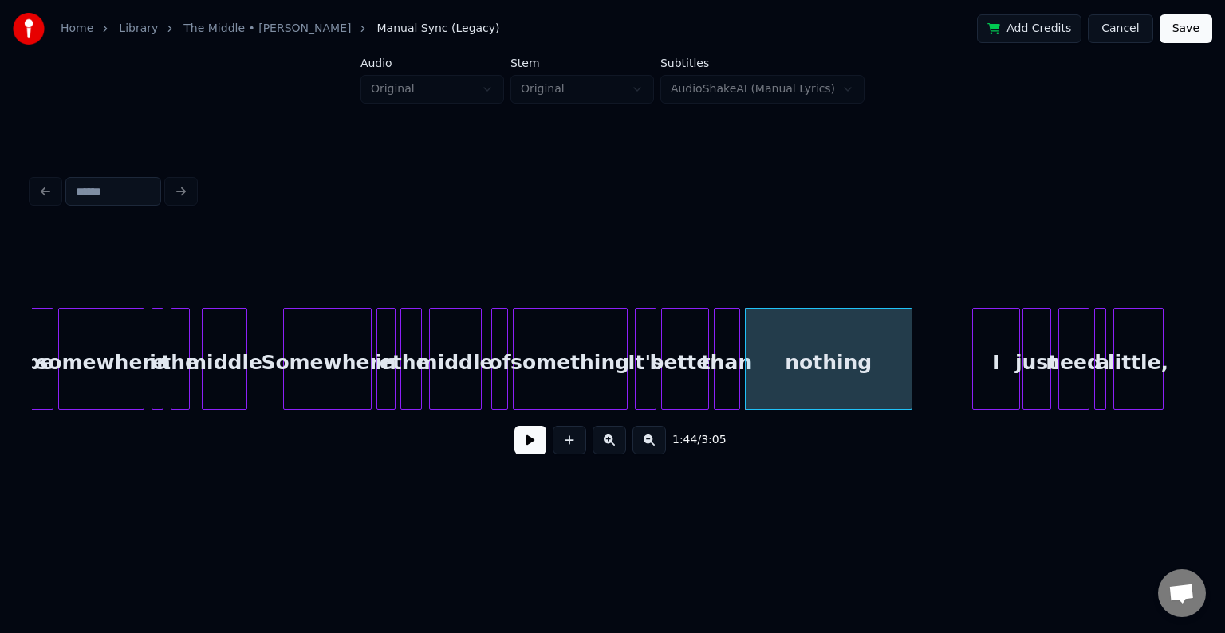
click at [536, 453] on button at bounding box center [530, 440] width 32 height 29
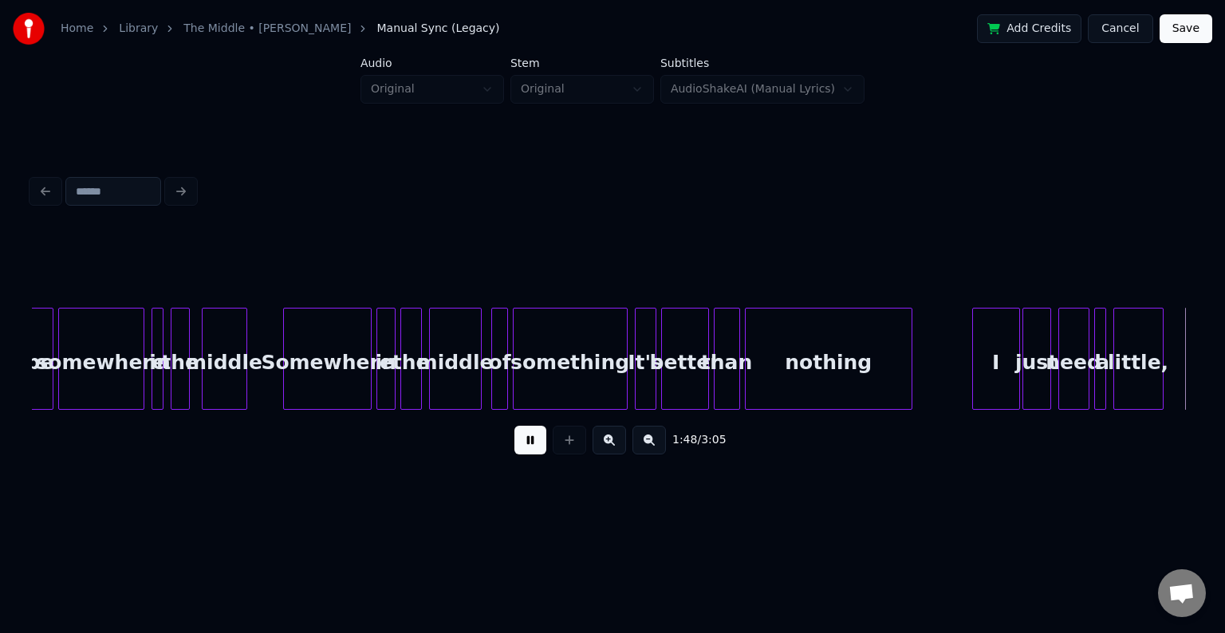
scroll to position [0, 12960]
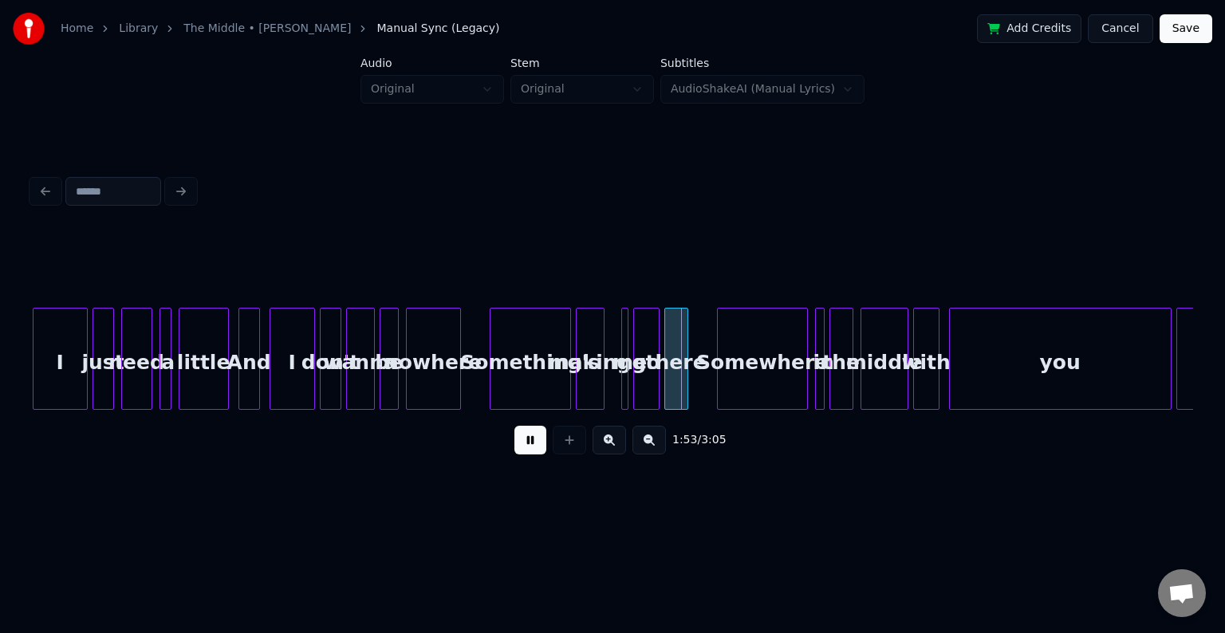
click at [536, 453] on button at bounding box center [530, 440] width 32 height 29
click at [623, 383] on div at bounding box center [625, 359] width 5 height 100
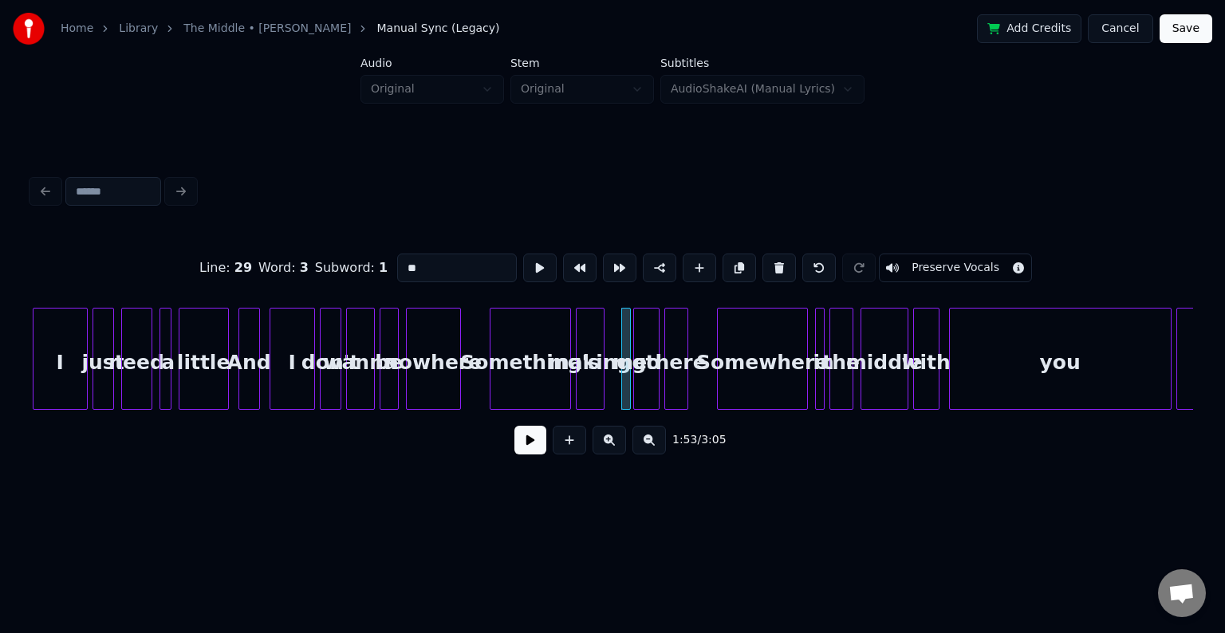
click at [625, 389] on div at bounding box center [627, 359] width 5 height 100
click at [621, 389] on div "me" at bounding box center [626, 359] width 10 height 102
click at [607, 395] on div at bounding box center [609, 359] width 5 height 100
click at [521, 450] on button at bounding box center [530, 440] width 32 height 29
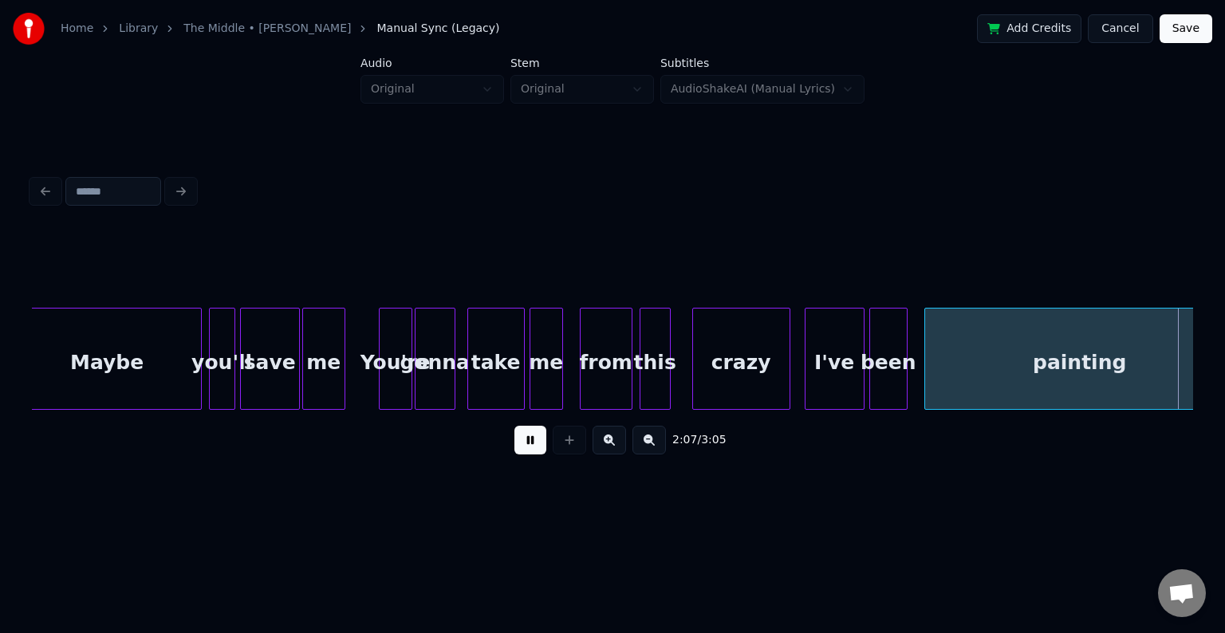
scroll to position [0, 15284]
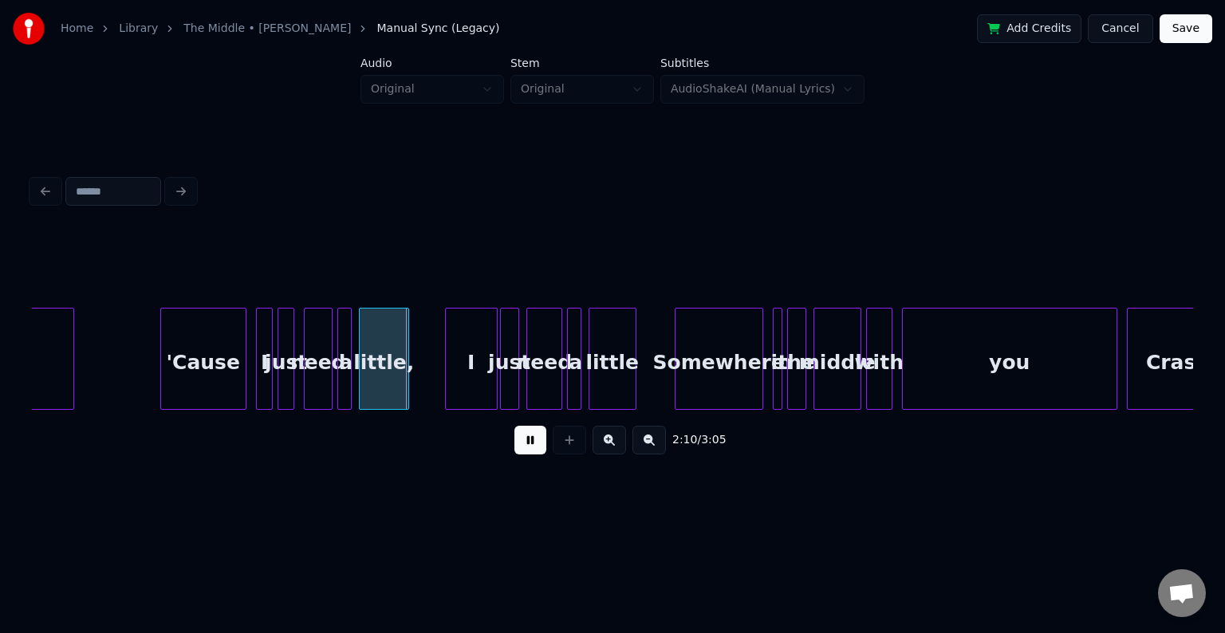
click at [213, 394] on div "'Cause" at bounding box center [203, 363] width 85 height 108
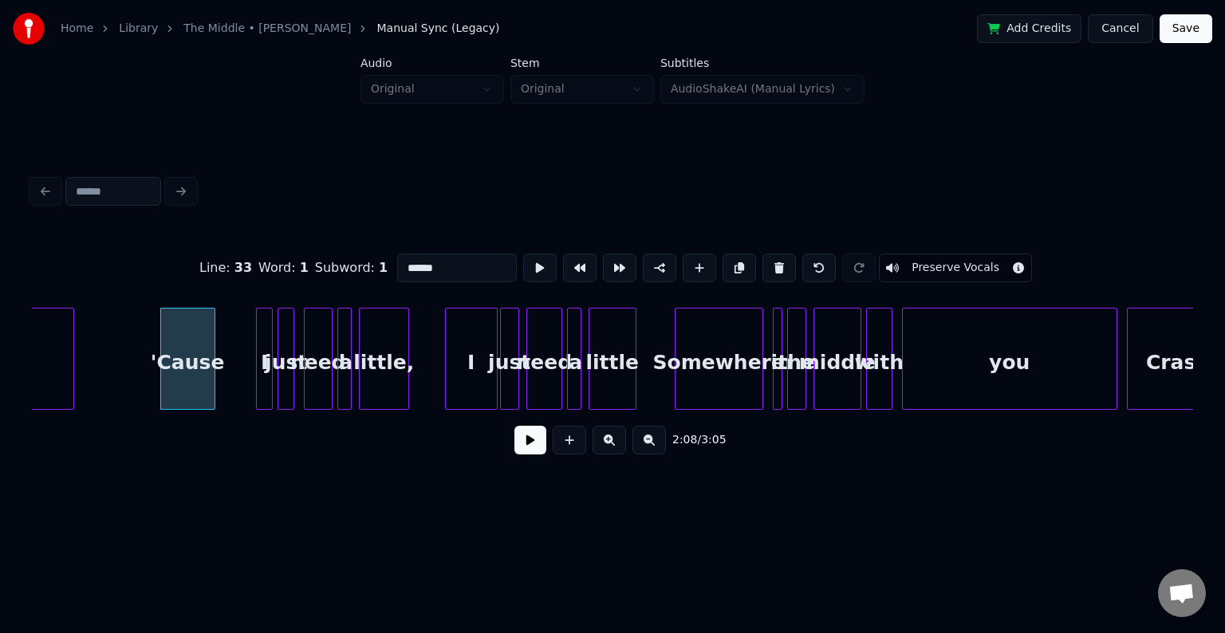
click at [214, 383] on div at bounding box center [212, 359] width 5 height 100
click at [224, 387] on div at bounding box center [224, 359] width 5 height 100
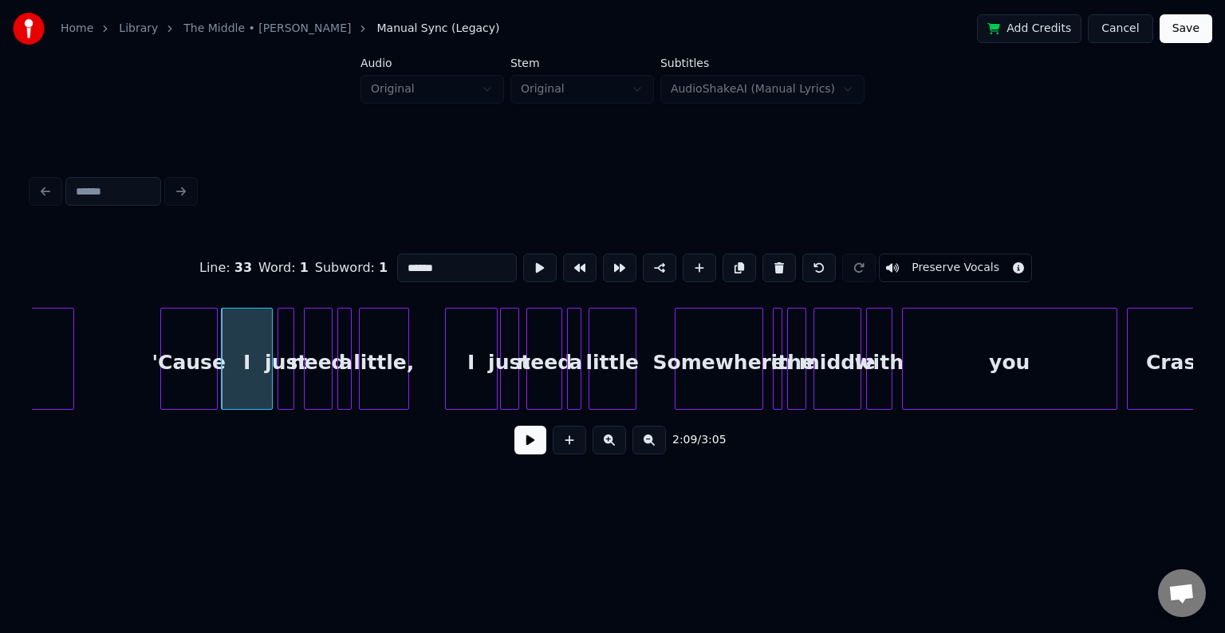
click at [200, 384] on div "'Cause" at bounding box center [189, 363] width 56 height 108
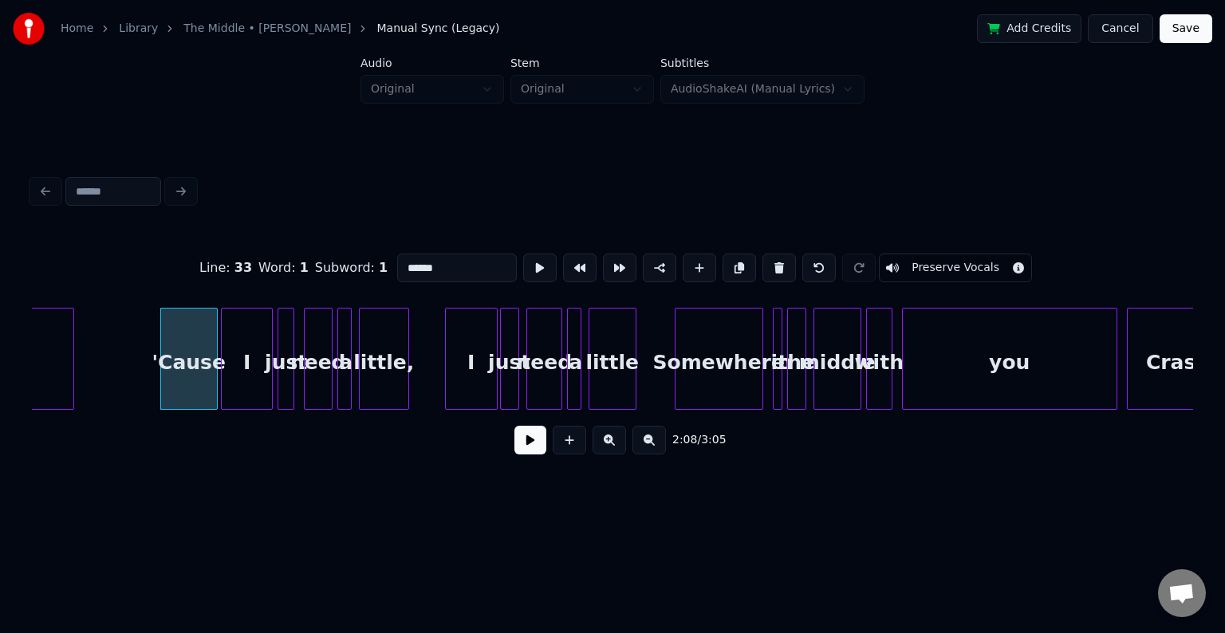
click at [525, 443] on button at bounding box center [530, 440] width 32 height 29
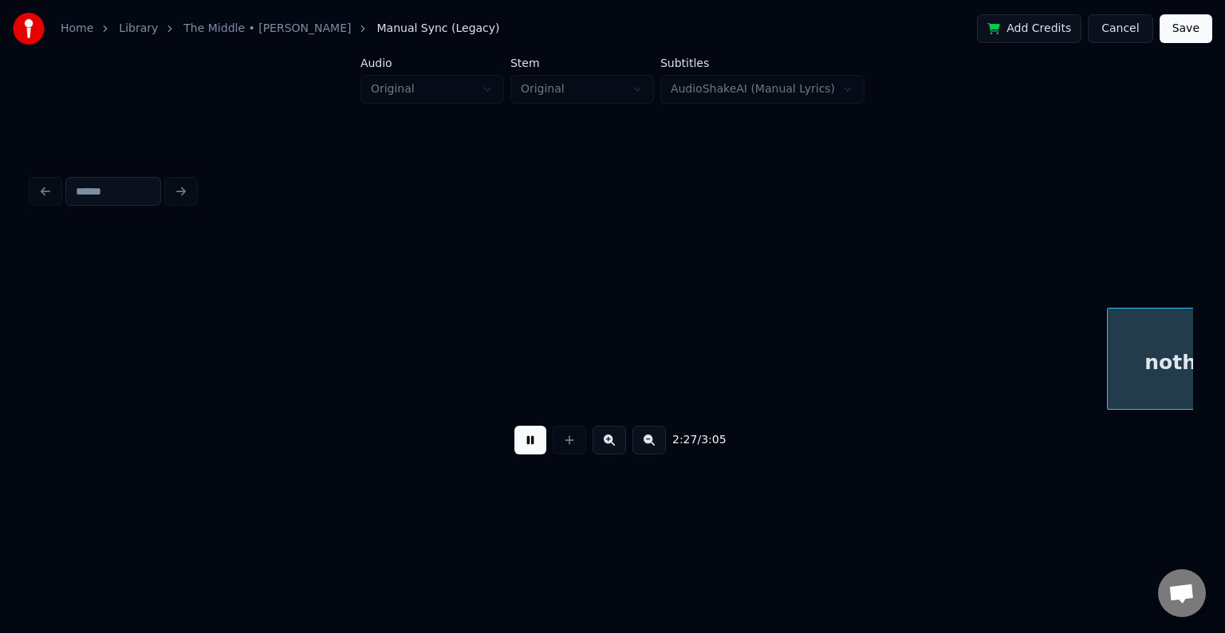
scroll to position [0, 17606]
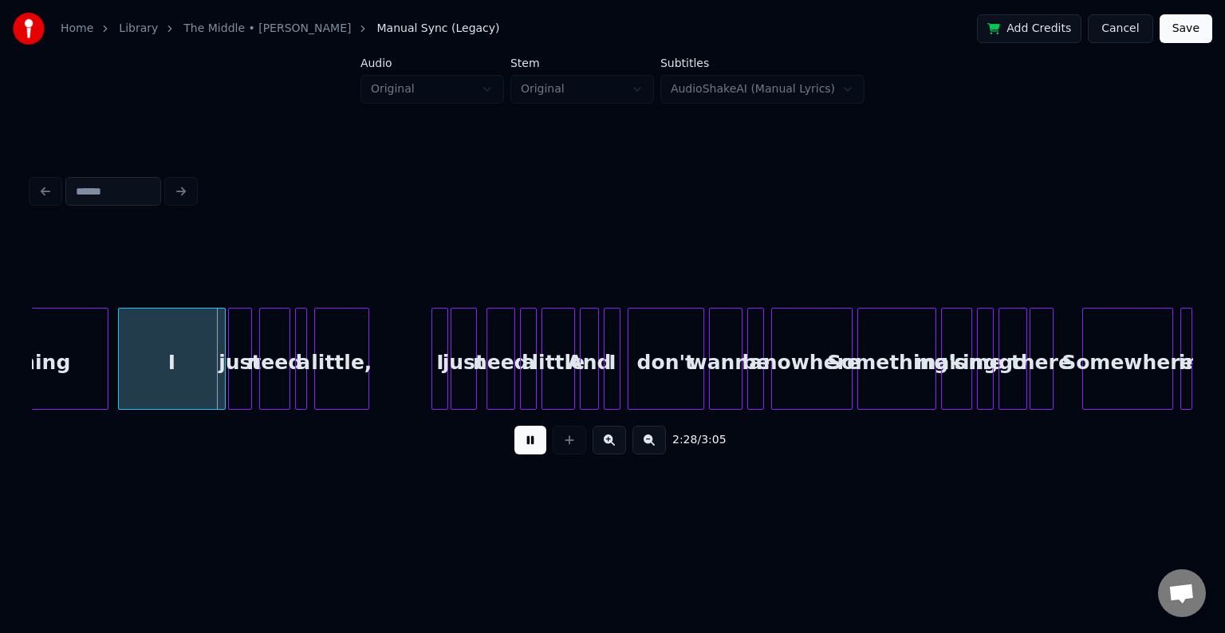
click at [525, 443] on button at bounding box center [530, 440] width 32 height 29
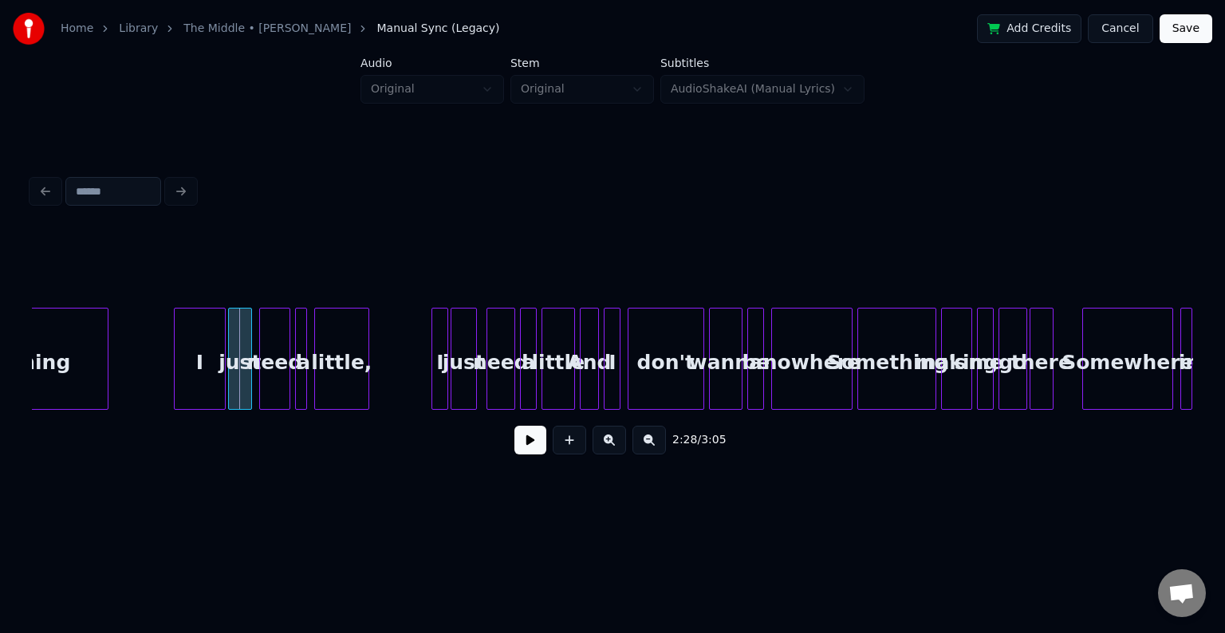
click at [175, 380] on div at bounding box center [177, 359] width 5 height 100
click at [526, 447] on button at bounding box center [530, 440] width 32 height 29
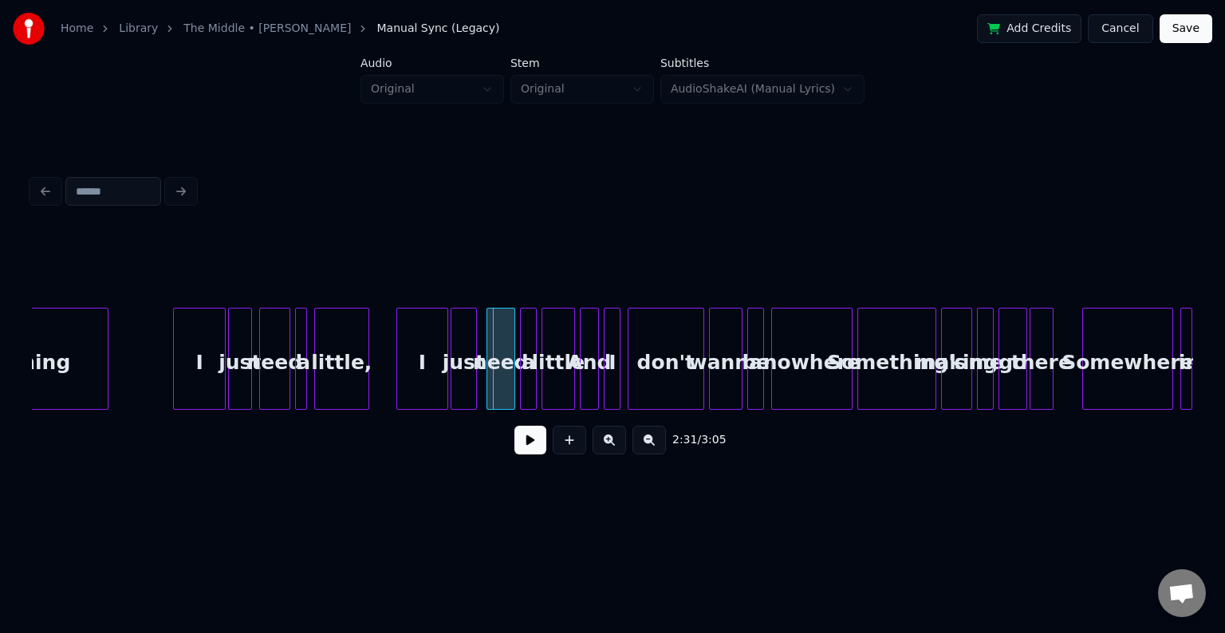
click at [397, 373] on div at bounding box center [399, 359] width 5 height 100
click at [542, 454] on button at bounding box center [530, 440] width 32 height 29
click at [529, 445] on button at bounding box center [530, 440] width 32 height 29
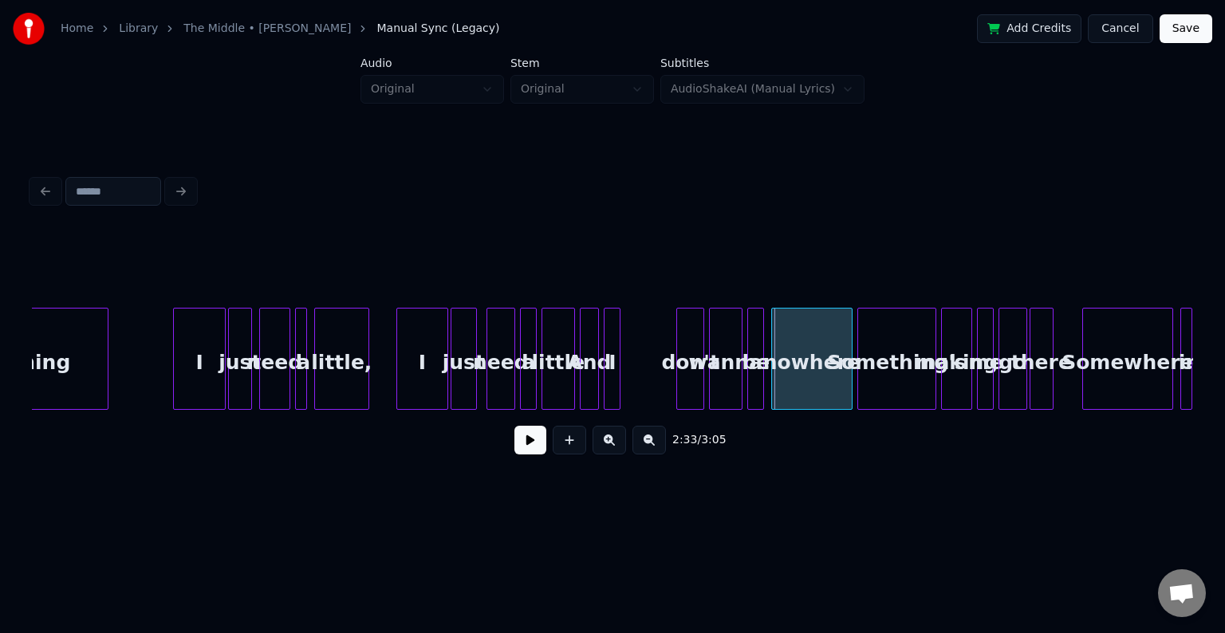
click at [682, 393] on div at bounding box center [679, 359] width 5 height 100
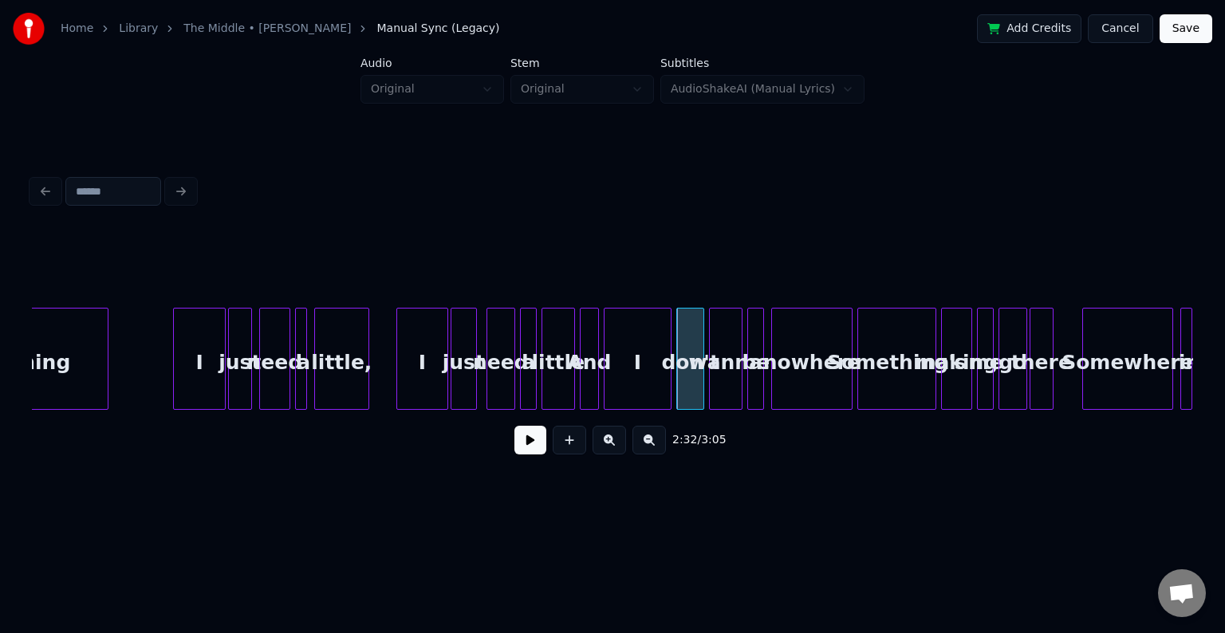
click at [669, 383] on div at bounding box center [668, 359] width 5 height 100
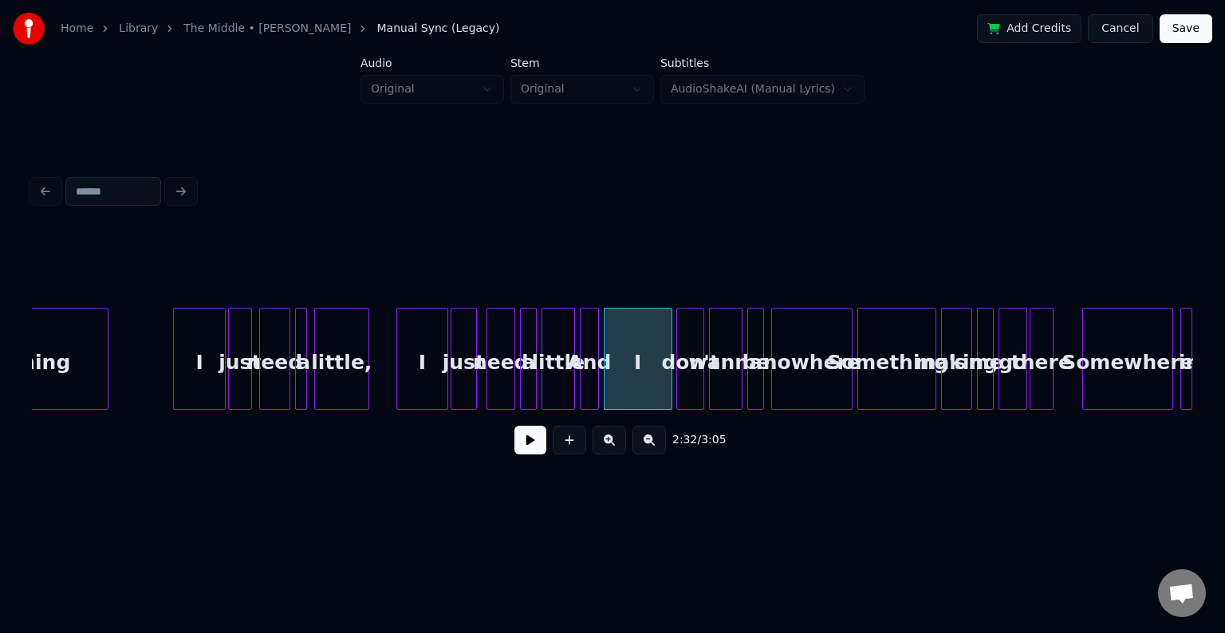
click at [530, 443] on button at bounding box center [530, 440] width 32 height 29
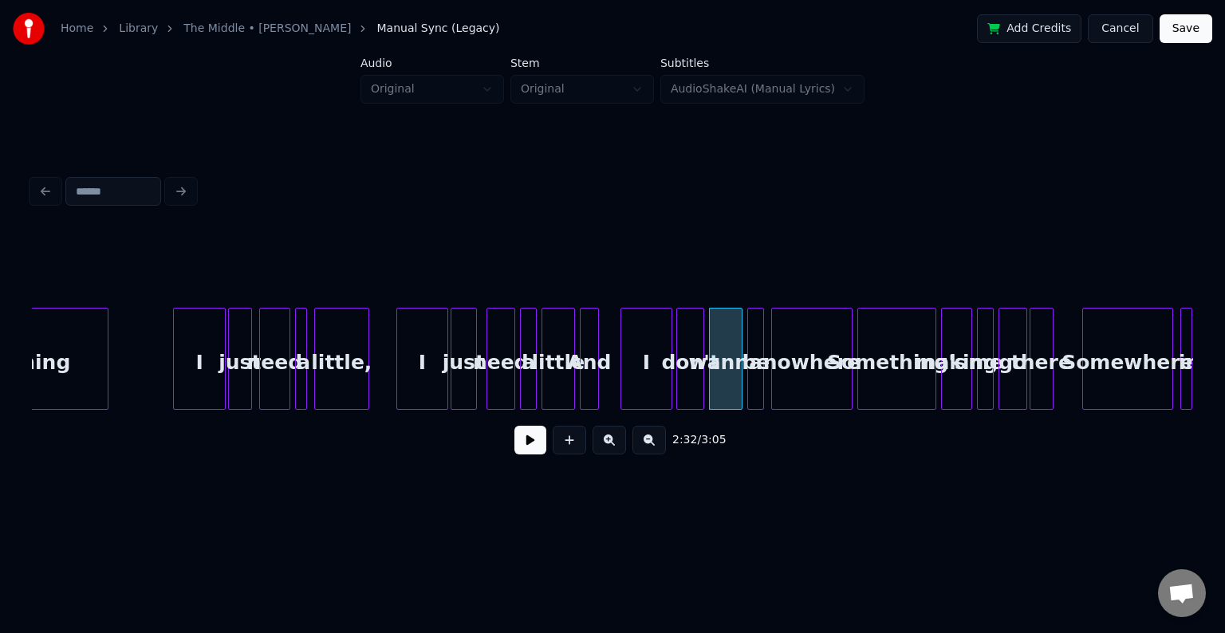
click at [623, 387] on div at bounding box center [623, 359] width 5 height 100
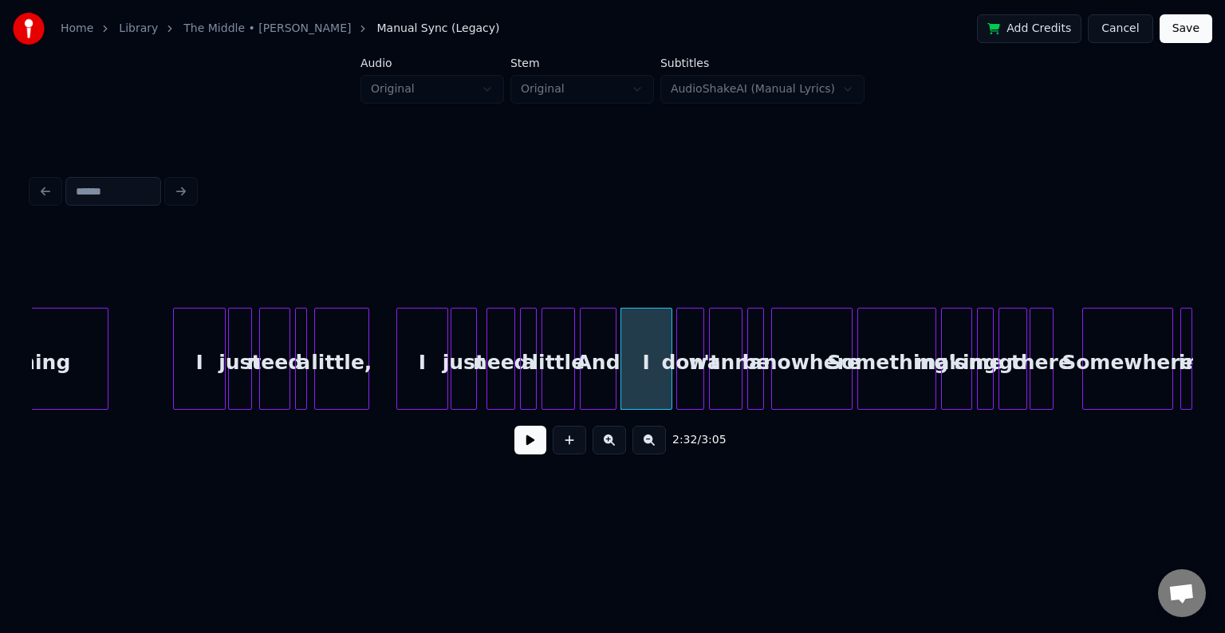
click at [613, 389] on div at bounding box center [613, 359] width 5 height 100
click at [525, 450] on button at bounding box center [530, 440] width 32 height 29
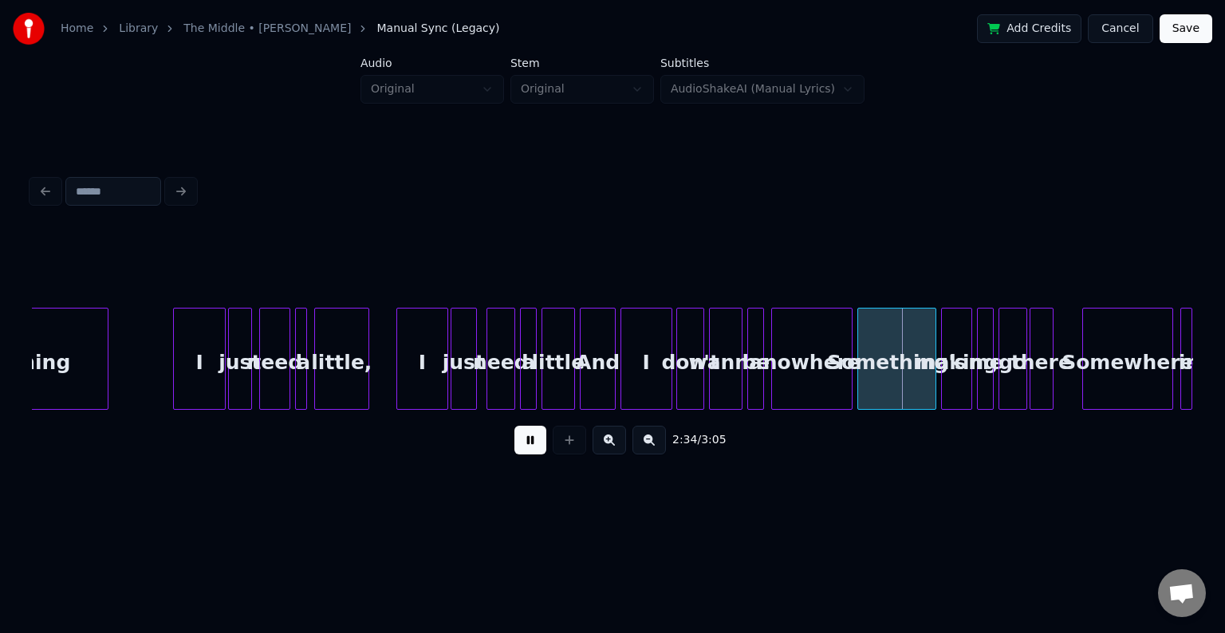
drag, startPoint x: 525, startPoint y: 450, endPoint x: 371, endPoint y: 396, distance: 162.9
click at [371, 396] on div "2:34 / 3:05" at bounding box center [612, 349] width 1161 height 242
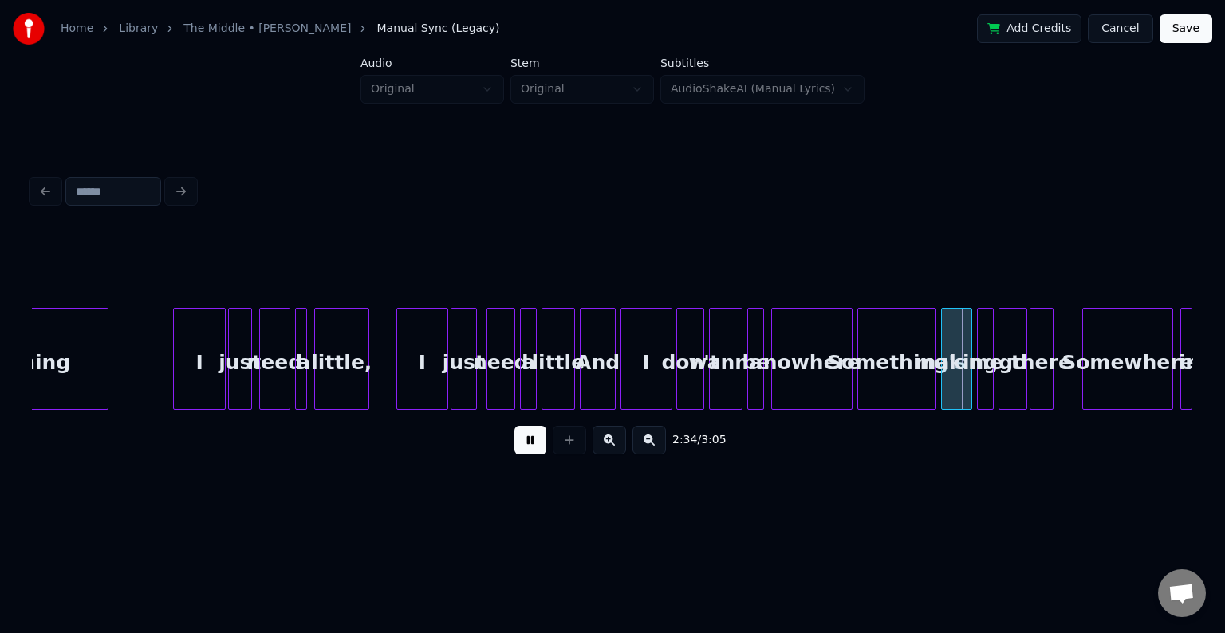
click at [536, 443] on button at bounding box center [530, 440] width 32 height 29
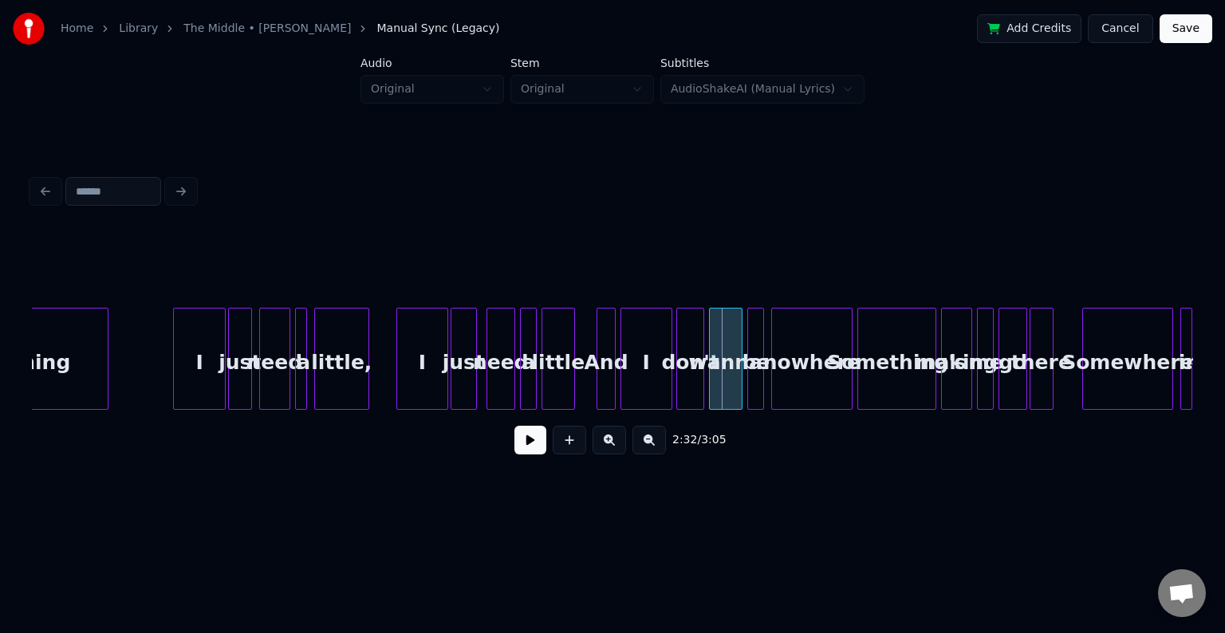
click at [598, 397] on div at bounding box center [599, 359] width 5 height 100
click at [586, 391] on div at bounding box center [585, 359] width 5 height 100
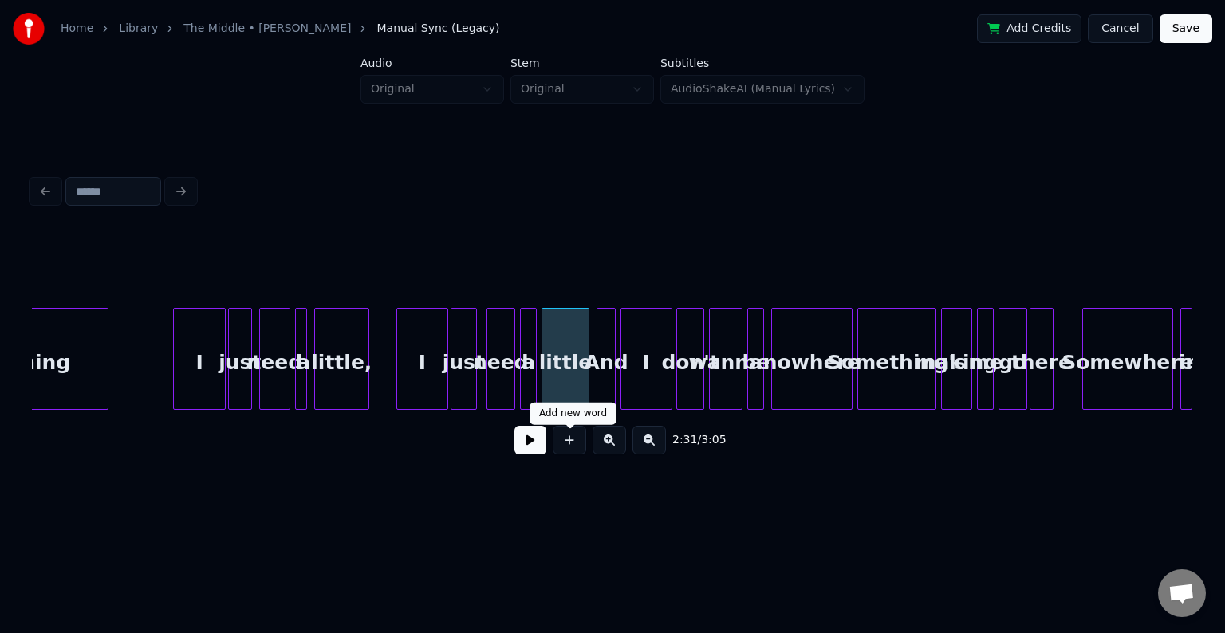
click at [540, 440] on button at bounding box center [530, 440] width 32 height 29
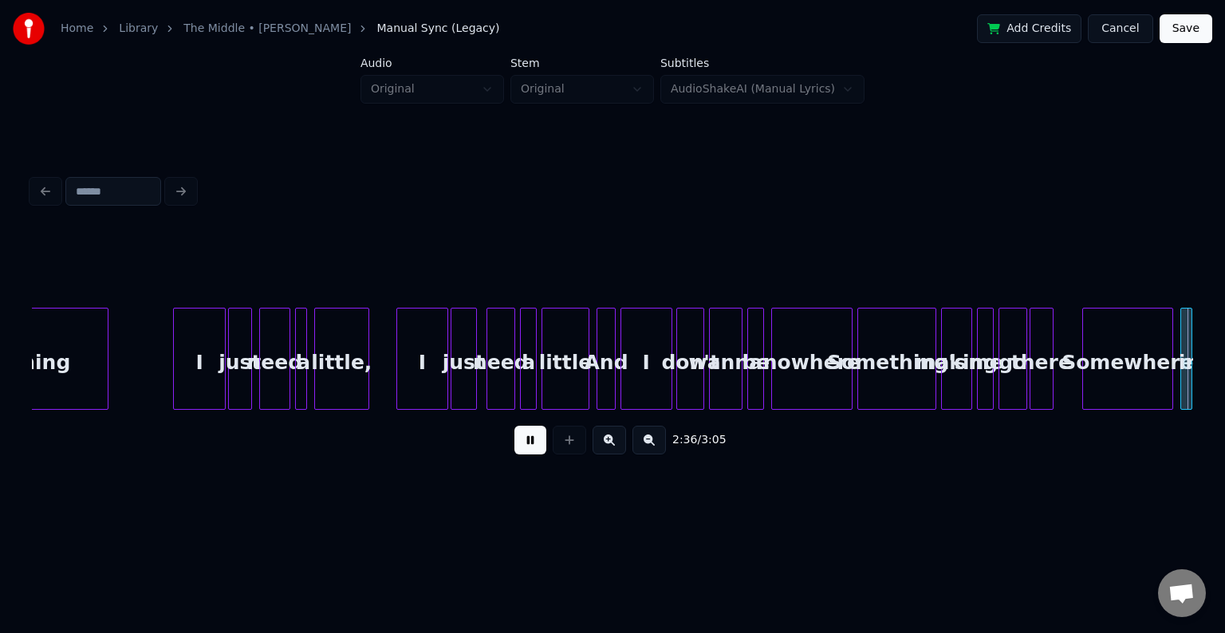
scroll to position [0, 18767]
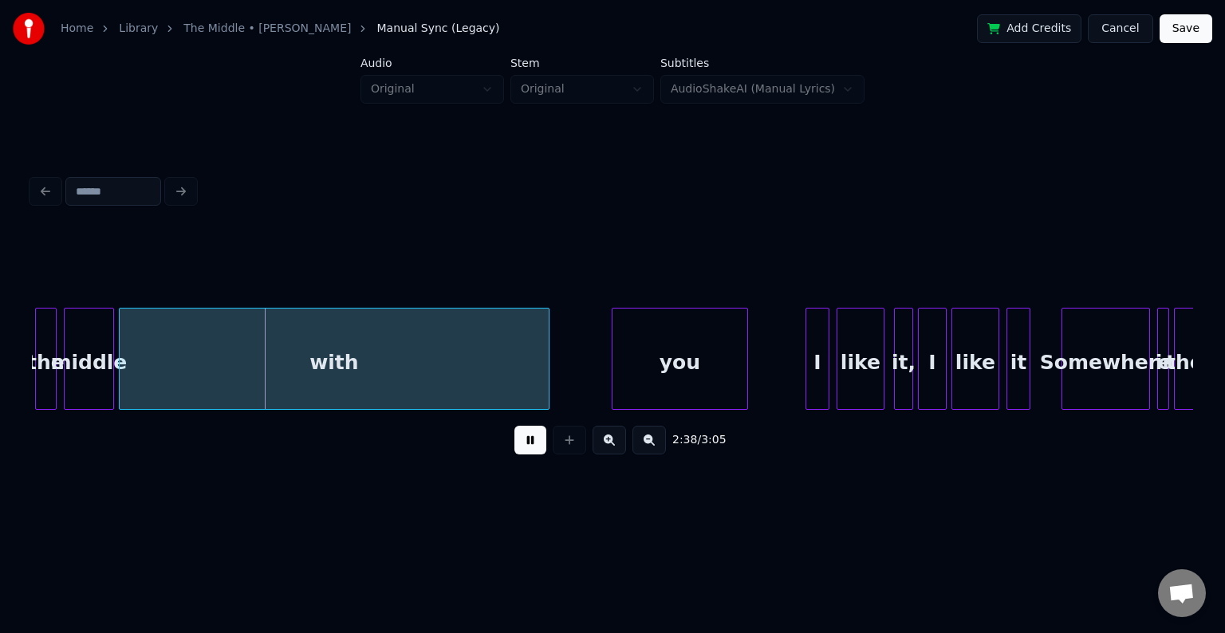
click at [534, 437] on button at bounding box center [530, 440] width 32 height 29
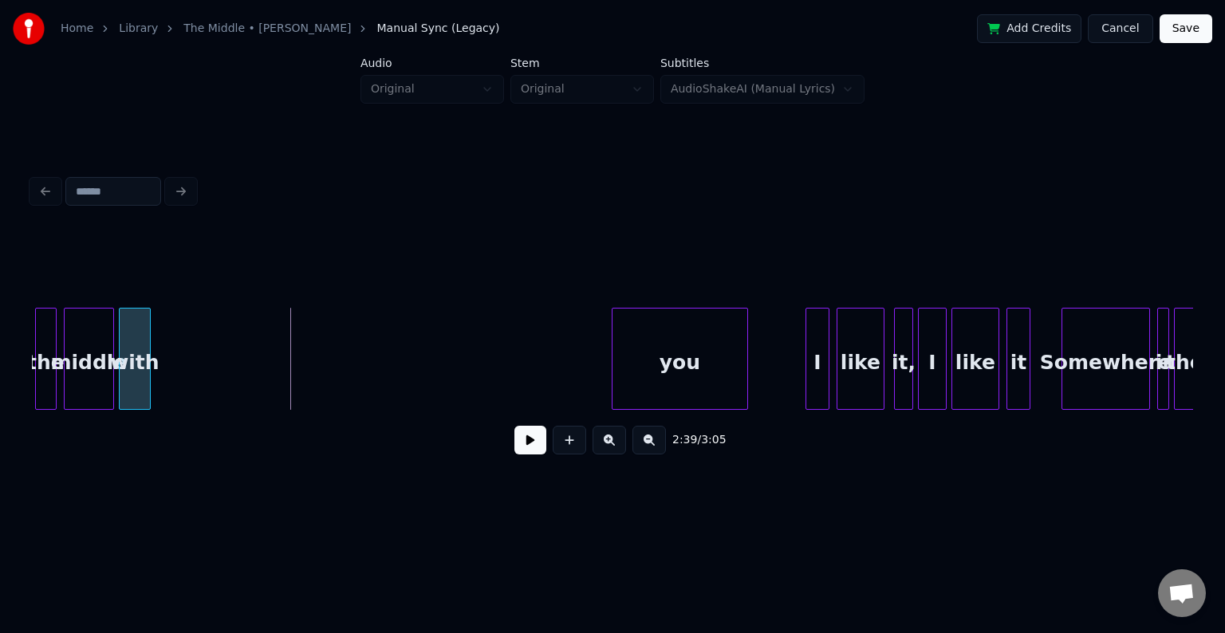
click at [149, 396] on div at bounding box center [147, 359] width 5 height 100
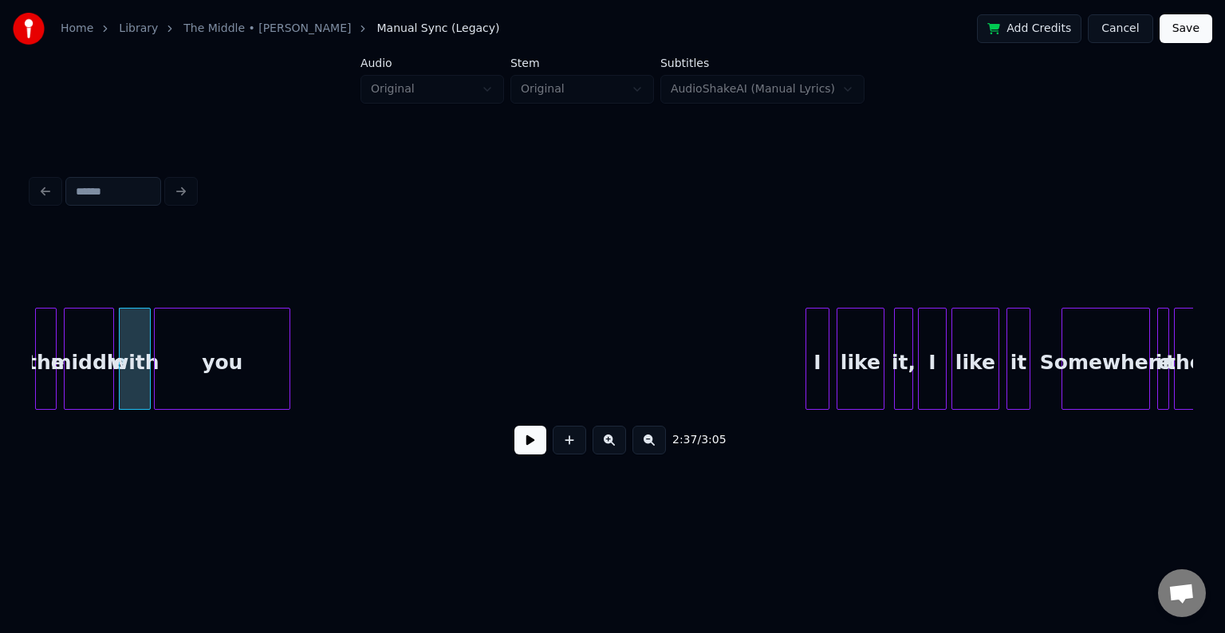
click at [202, 352] on div "you" at bounding box center [222, 363] width 135 height 108
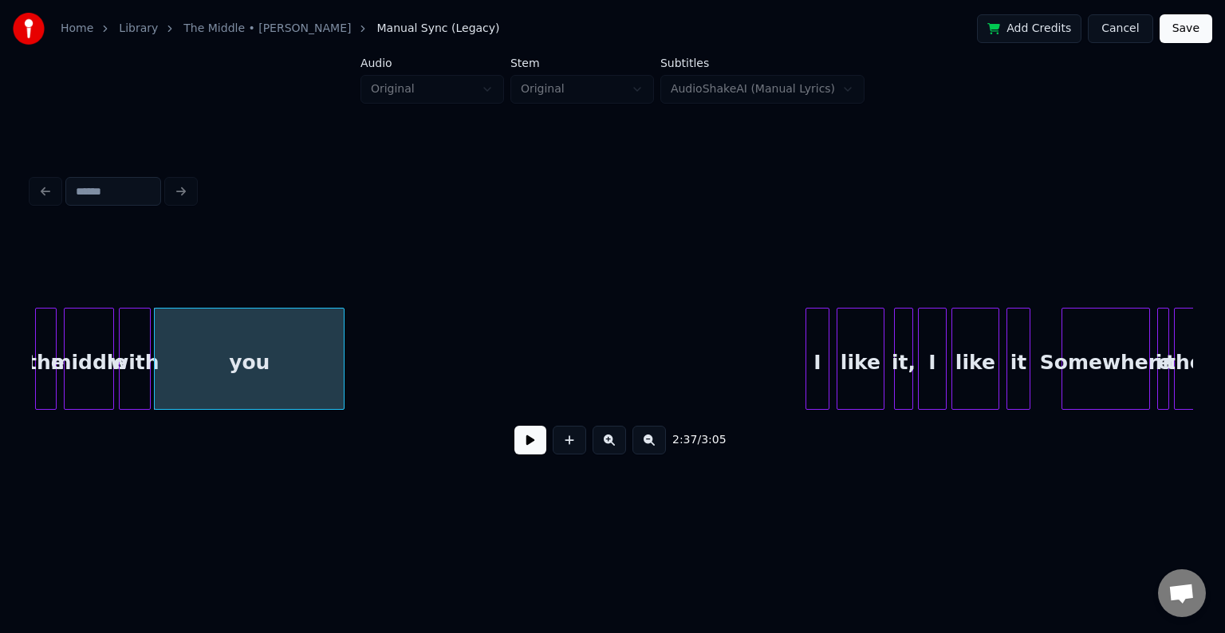
click at [340, 376] on div at bounding box center [341, 359] width 5 height 100
click at [77, 372] on div "middle" at bounding box center [89, 363] width 49 height 108
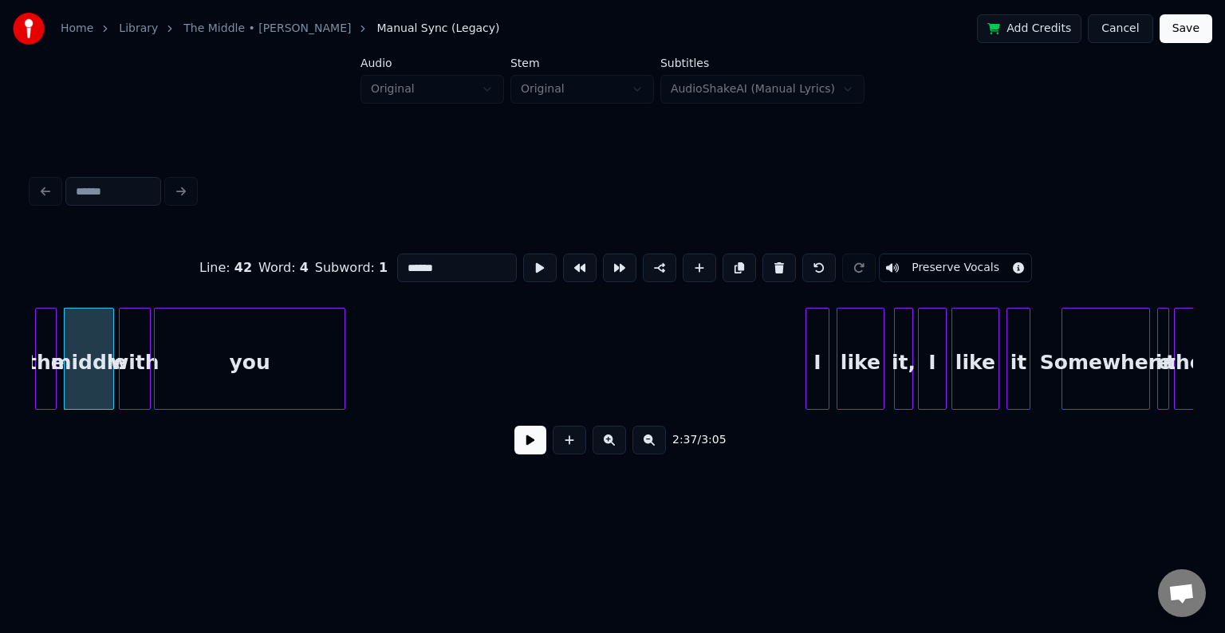
click at [516, 453] on button at bounding box center [530, 440] width 32 height 29
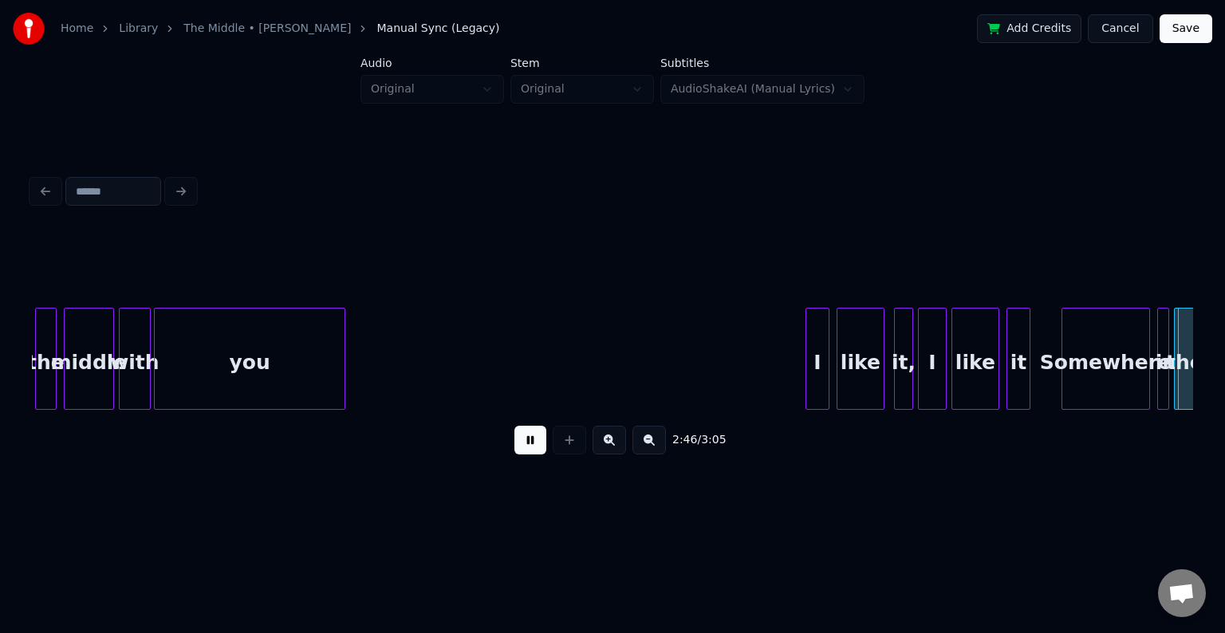
scroll to position [0, 19928]
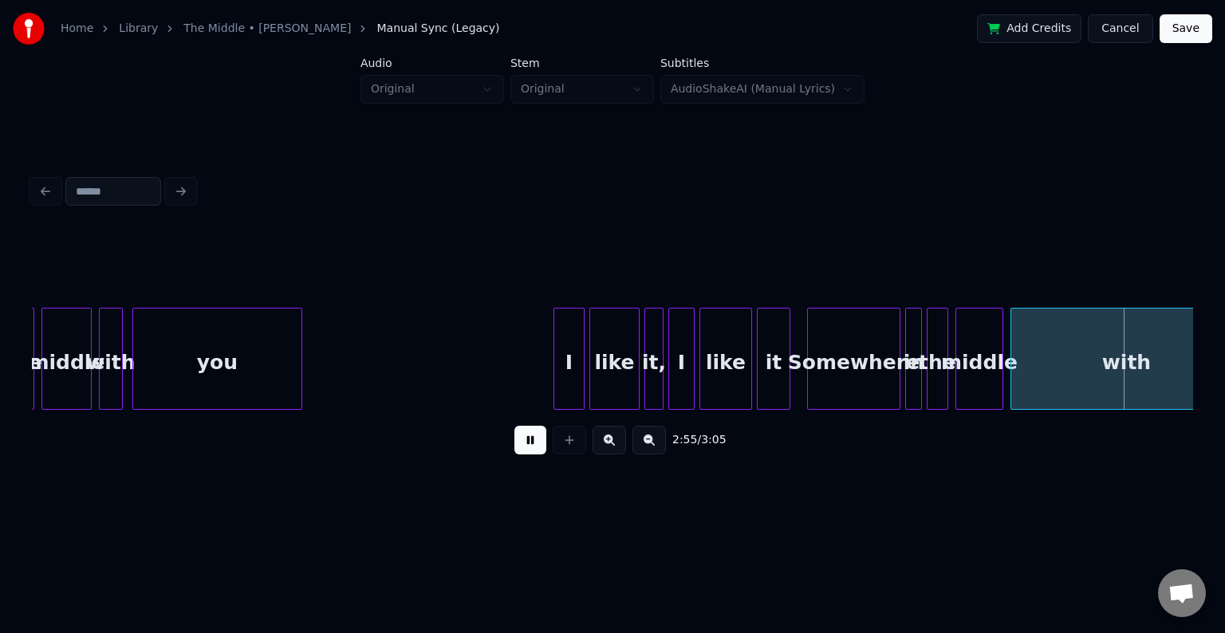
click at [529, 448] on button at bounding box center [530, 440] width 32 height 29
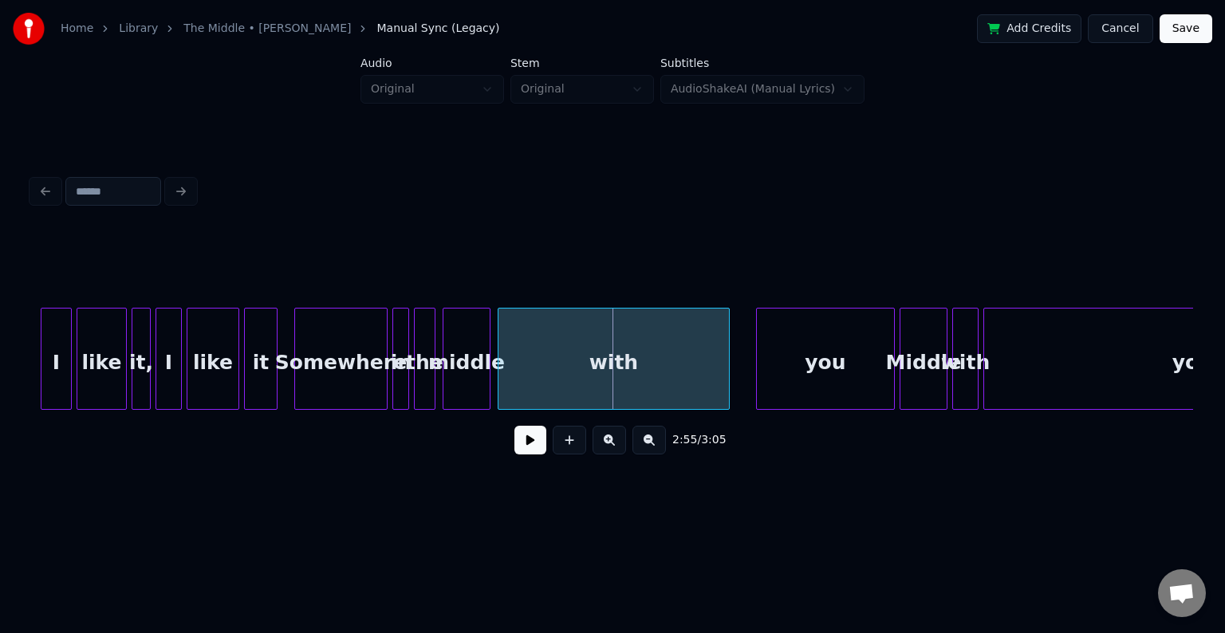
scroll to position [0, 20565]
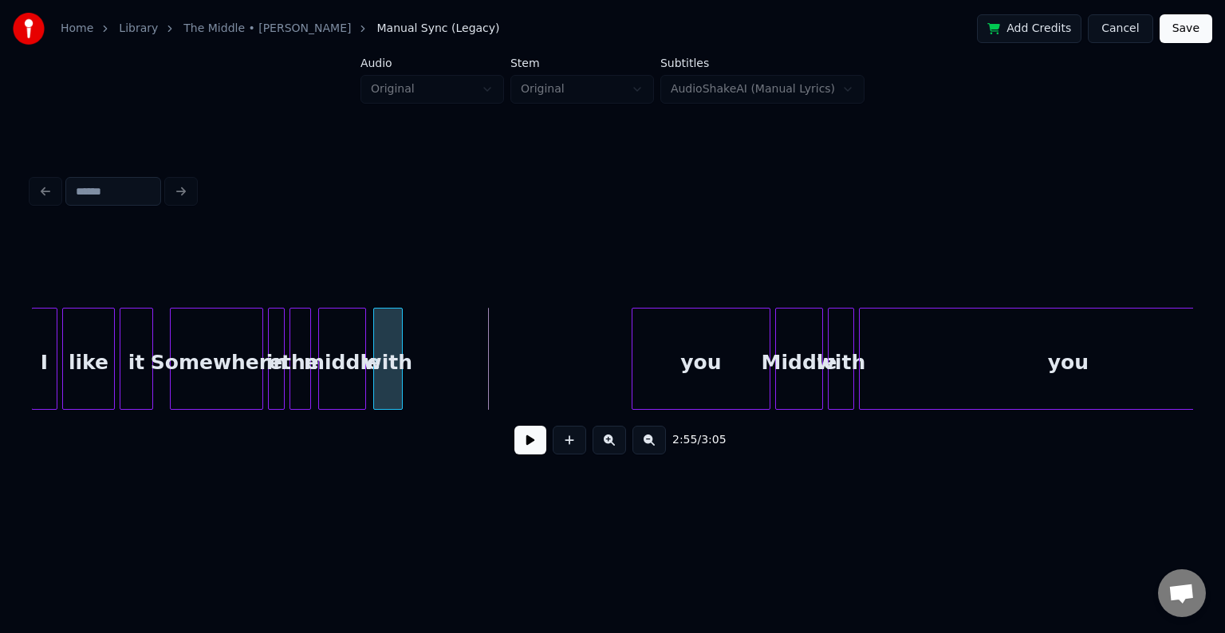
click at [397, 372] on div at bounding box center [399, 359] width 5 height 100
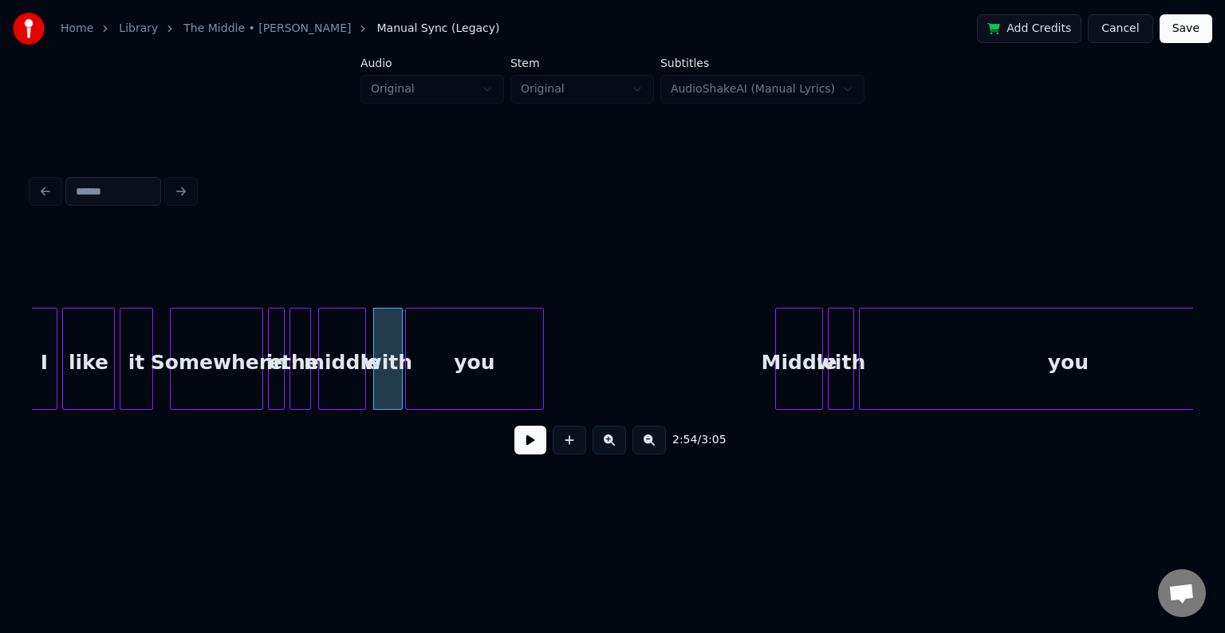
click at [473, 367] on div "you" at bounding box center [474, 363] width 137 height 108
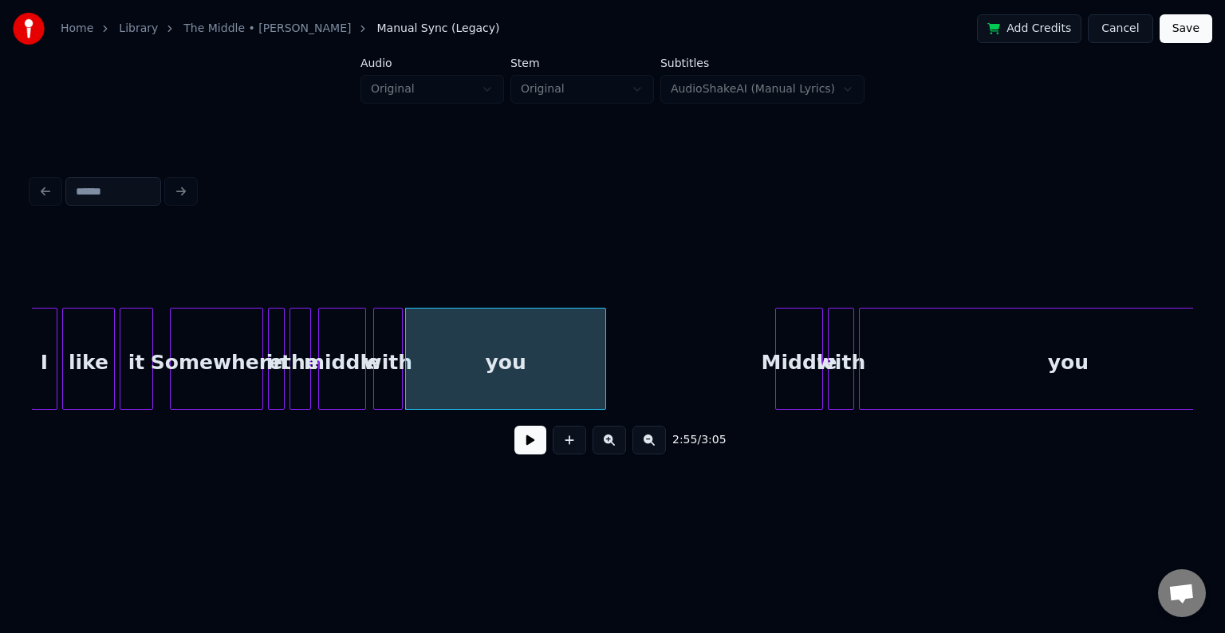
click at [600, 390] on div at bounding box center [602, 359] width 5 height 100
click at [279, 364] on div at bounding box center [281, 359] width 5 height 100
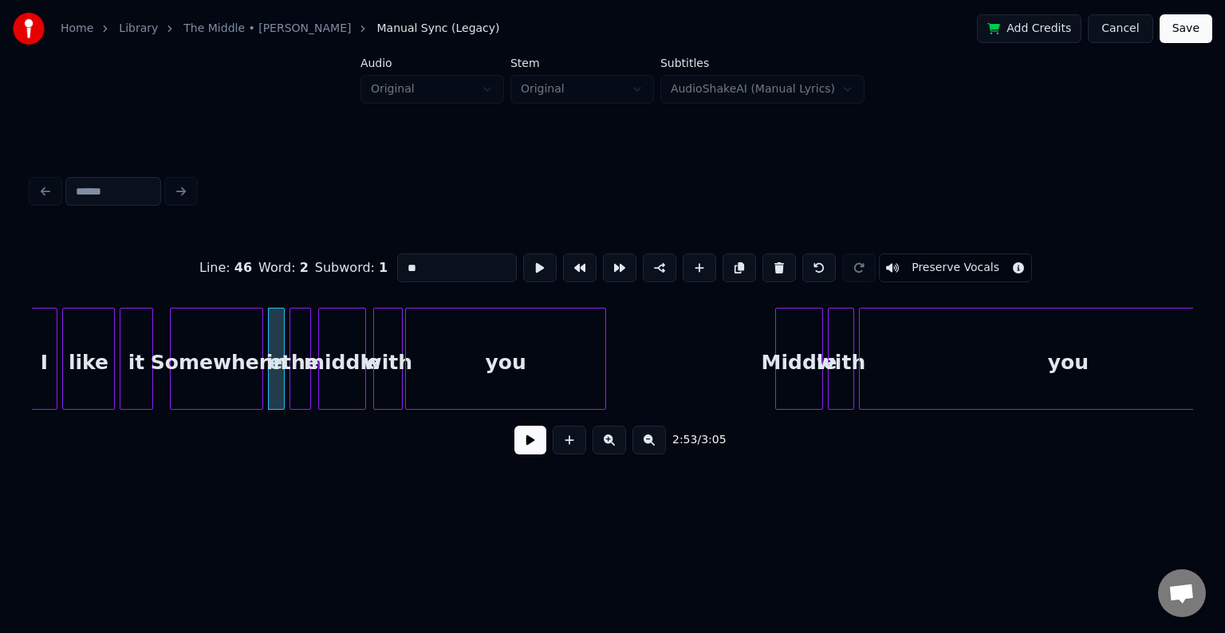
click at [528, 454] on button at bounding box center [530, 440] width 32 height 29
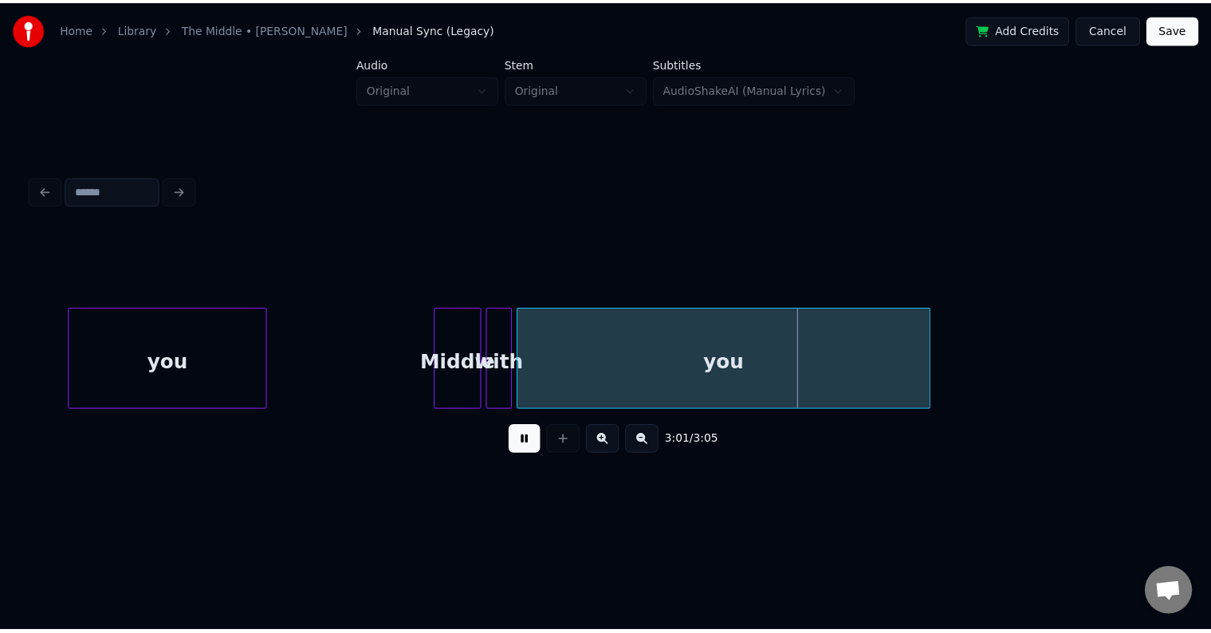
scroll to position [0, 20989]
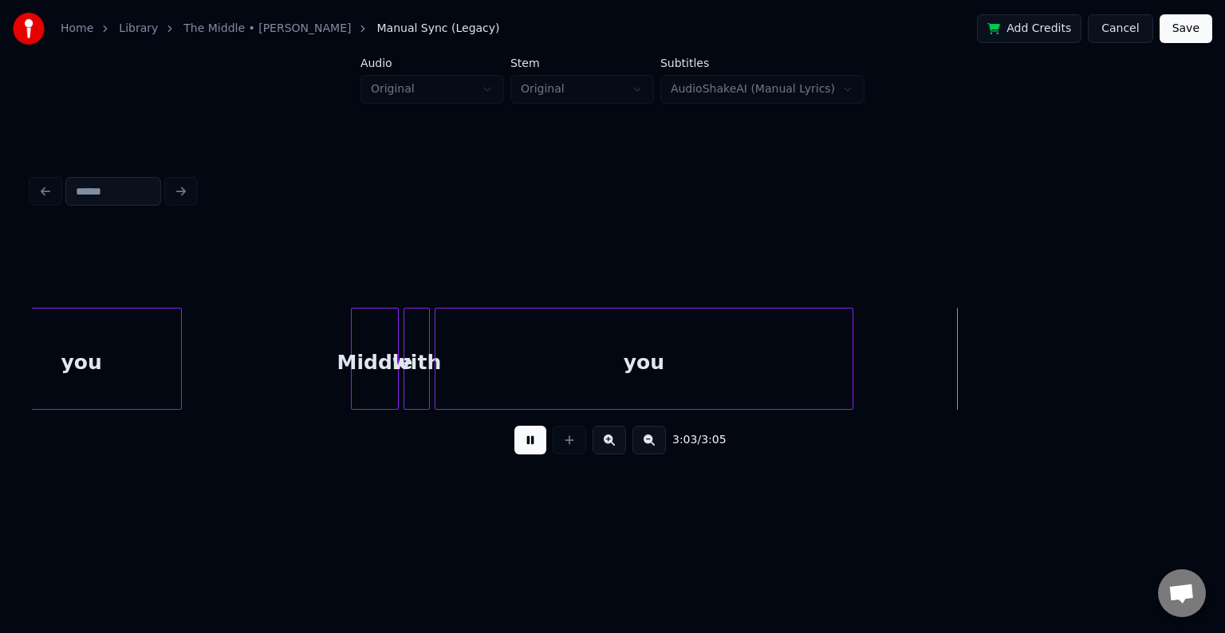
click at [1193, 29] on button "Save" at bounding box center [1185, 28] width 53 height 29
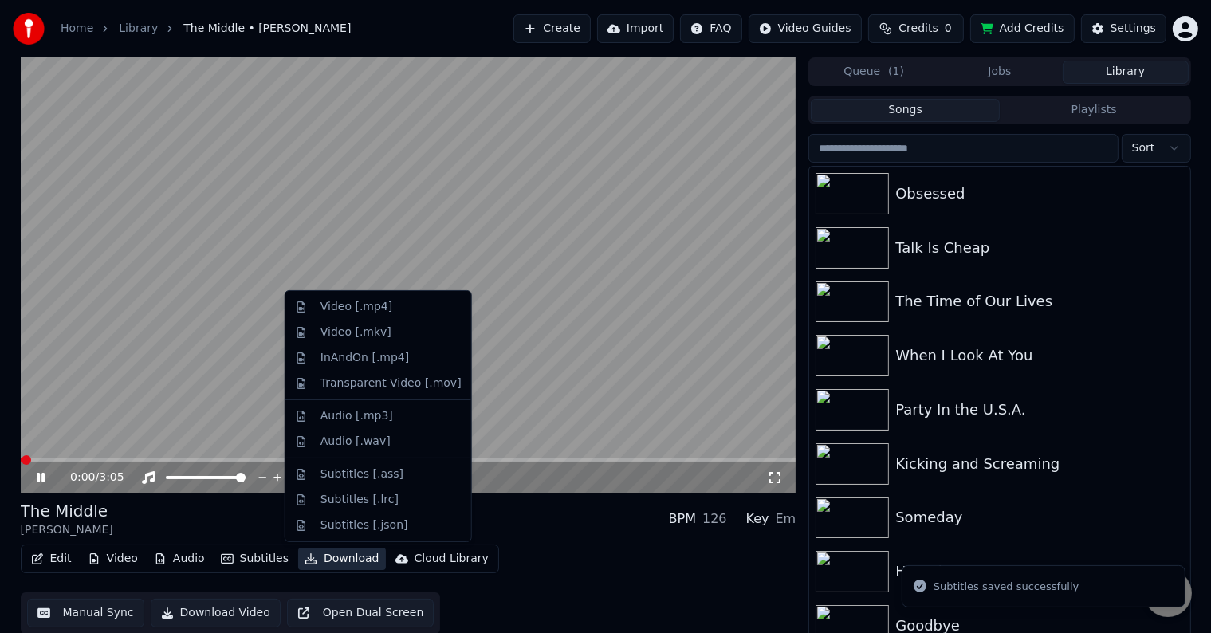
click at [325, 560] on button "Download" at bounding box center [342, 559] width 88 height 22
click at [333, 308] on div "Video [.mp4]" at bounding box center [356, 307] width 72 height 16
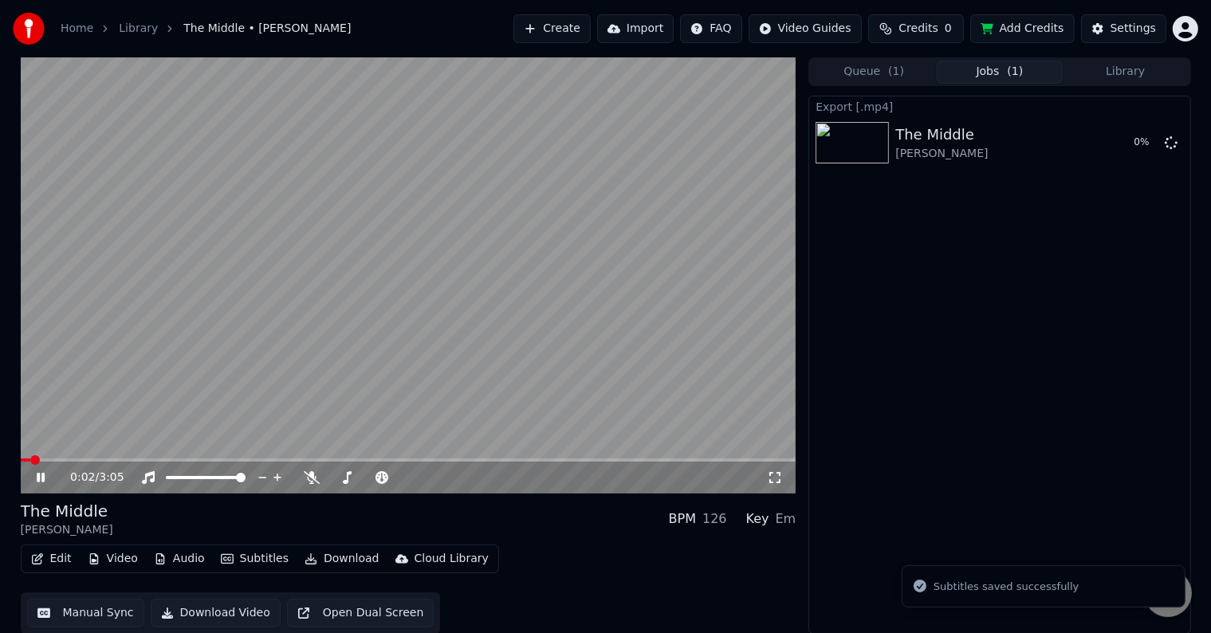
click at [35, 478] on icon at bounding box center [51, 477] width 37 height 13
click at [1137, 75] on button "Library" at bounding box center [1126, 72] width 126 height 23
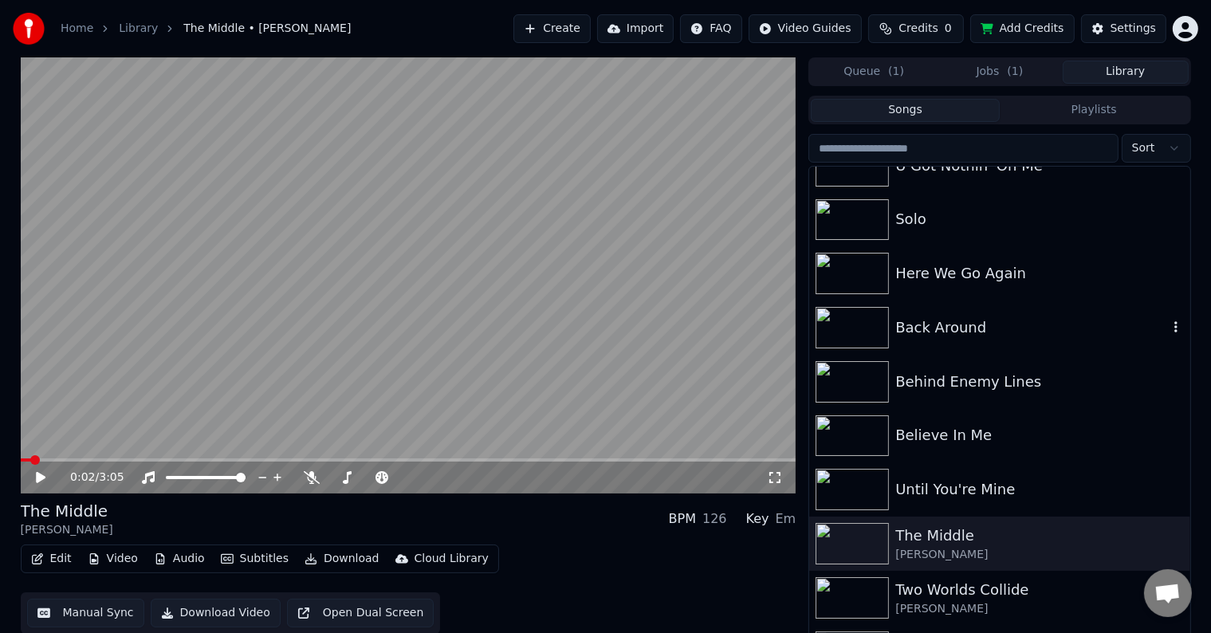
scroll to position [17212, 0]
click at [1009, 494] on div "Until You're Mine" at bounding box center [1031, 490] width 272 height 22
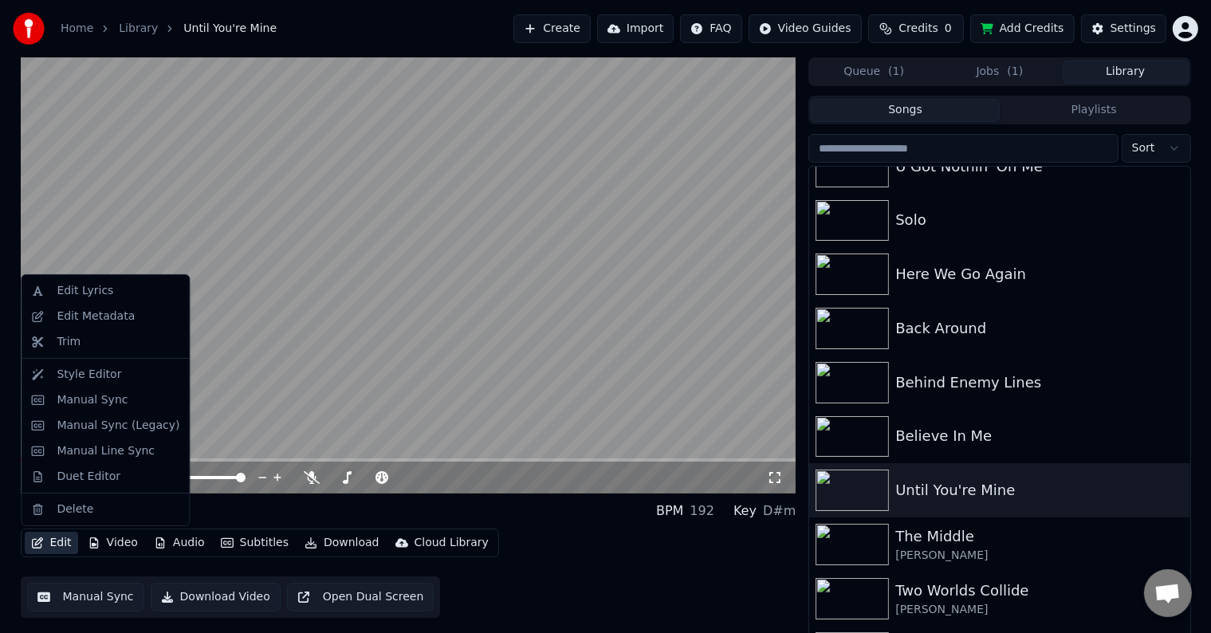
click at [43, 547] on button "Edit" at bounding box center [51, 543] width 53 height 22
click at [86, 313] on div "Edit Metadata" at bounding box center [96, 317] width 78 height 16
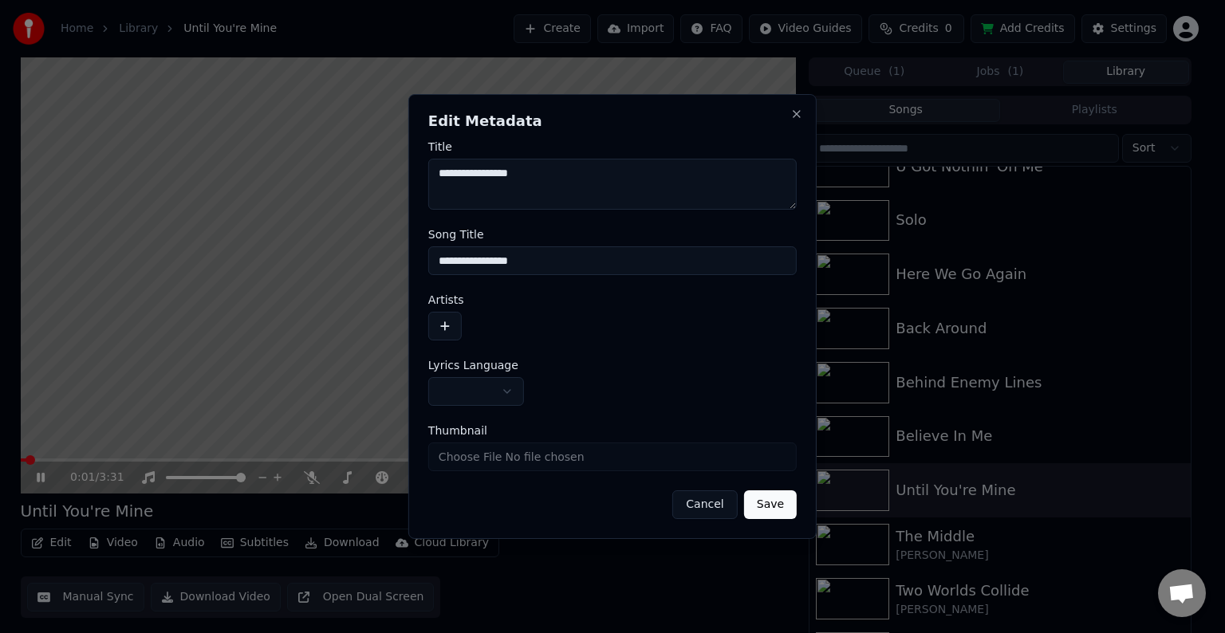
click at [466, 395] on body "Home Library Until You're Mine Create Import FAQ Video Guides Credits 0 Add Cre…" at bounding box center [605, 316] width 1211 height 633
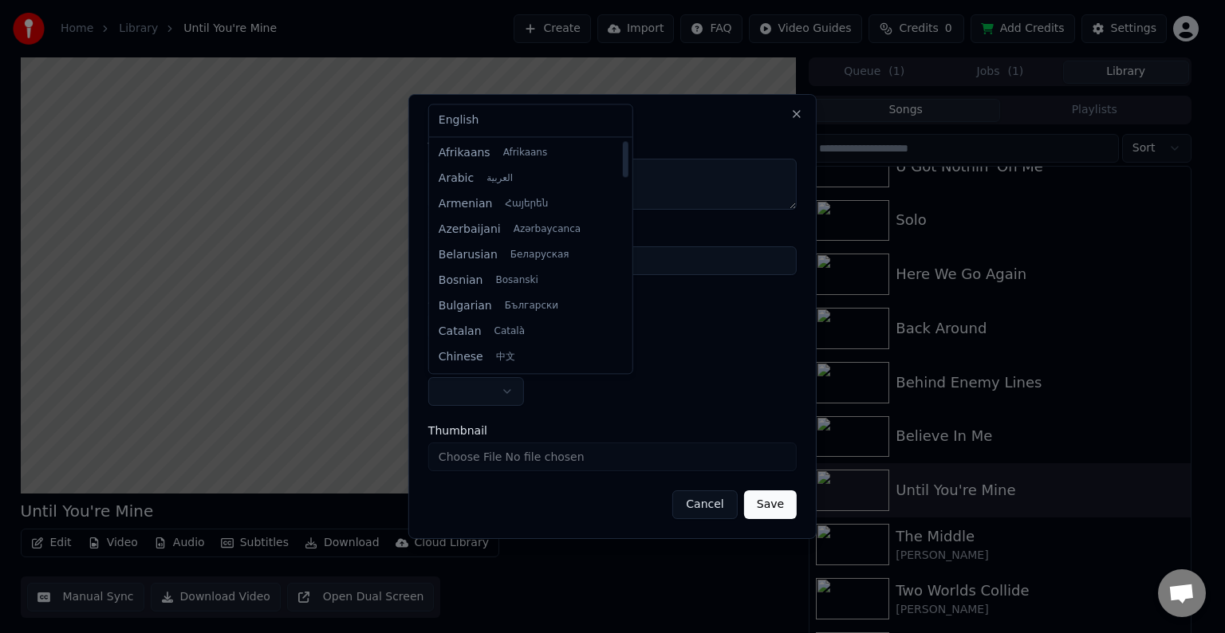
select select "**"
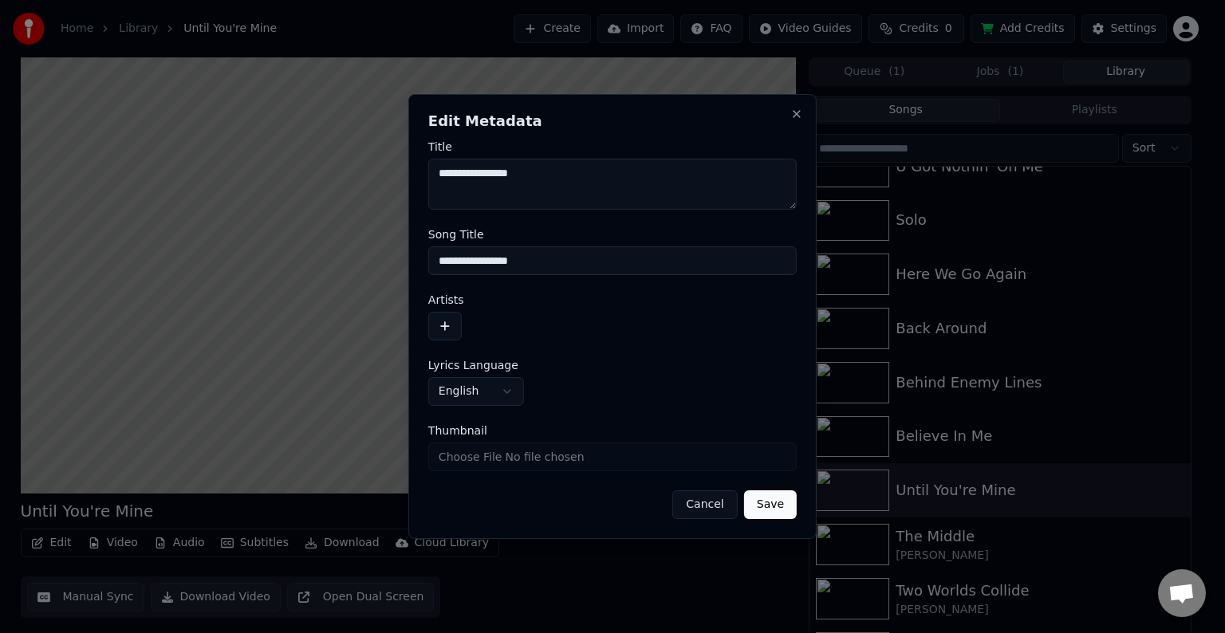
click at [447, 327] on button "button" at bounding box center [444, 326] width 33 height 29
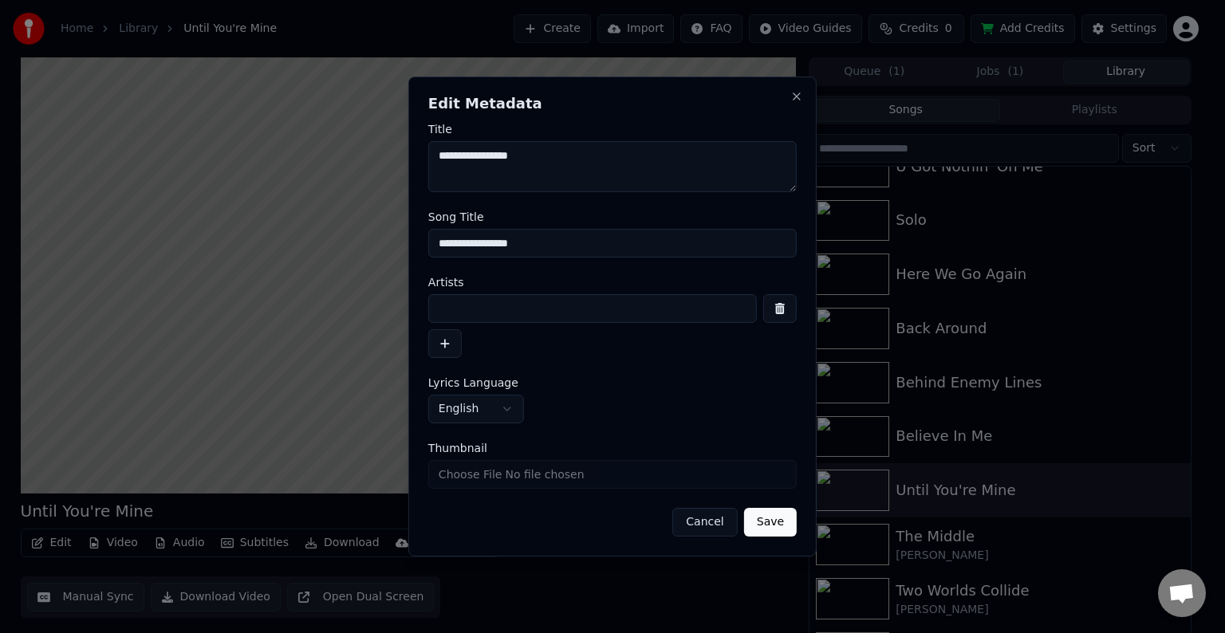
click at [459, 308] on input at bounding box center [592, 308] width 328 height 29
type input "**********"
click at [744, 508] on button "Save" at bounding box center [770, 522] width 53 height 29
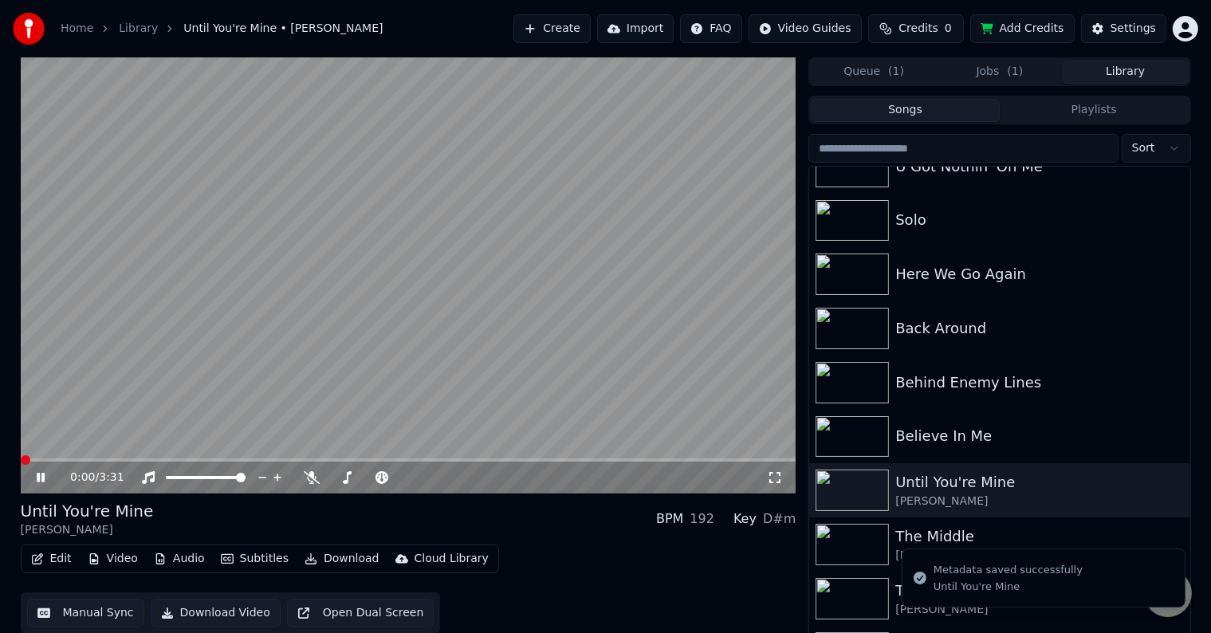
click at [38, 477] on icon at bounding box center [41, 478] width 8 height 10
